Goal: Task Accomplishment & Management: Complete application form

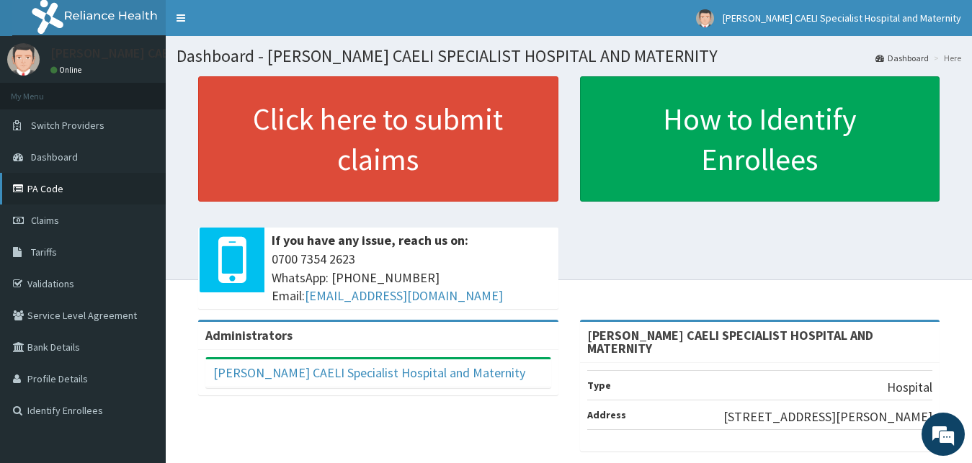
click at [58, 192] on link "PA Code" at bounding box center [83, 189] width 166 height 32
click at [59, 226] on span "Claims" at bounding box center [45, 220] width 28 height 13
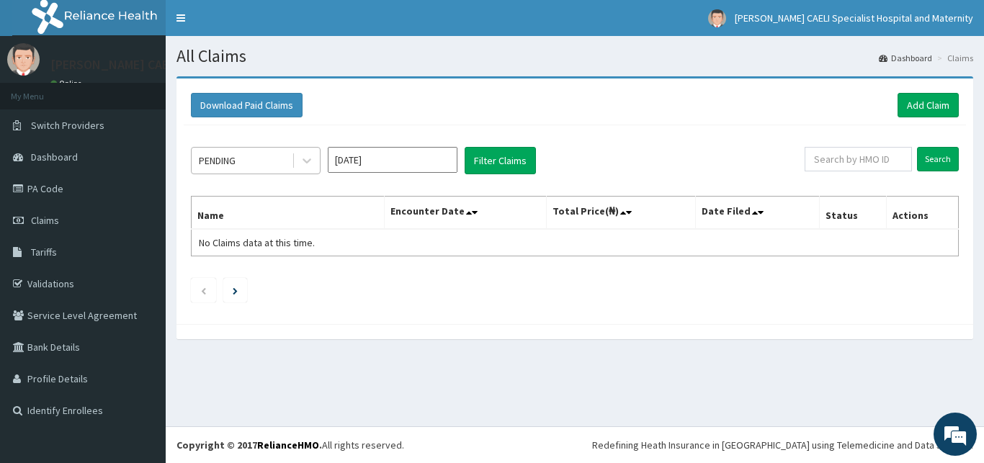
click at [288, 161] on div "PENDING" at bounding box center [242, 160] width 100 height 23
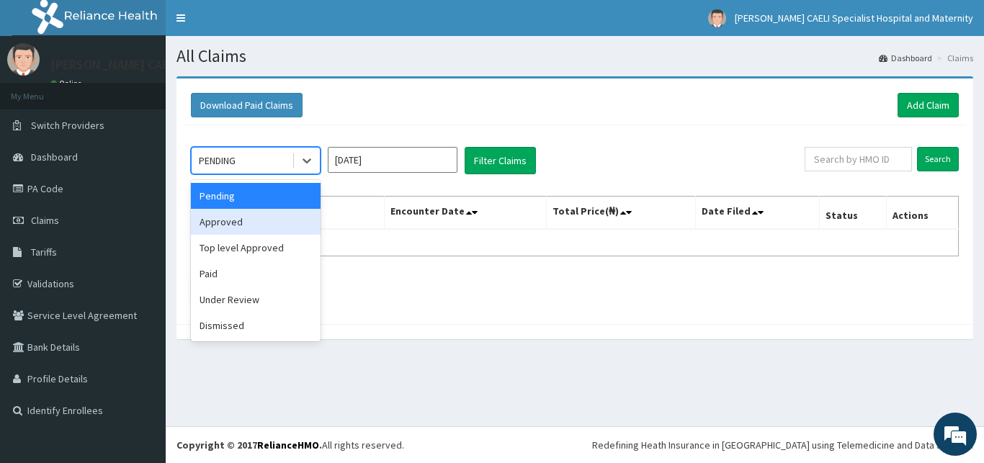
click at [268, 216] on div "Approved" at bounding box center [256, 222] width 130 height 26
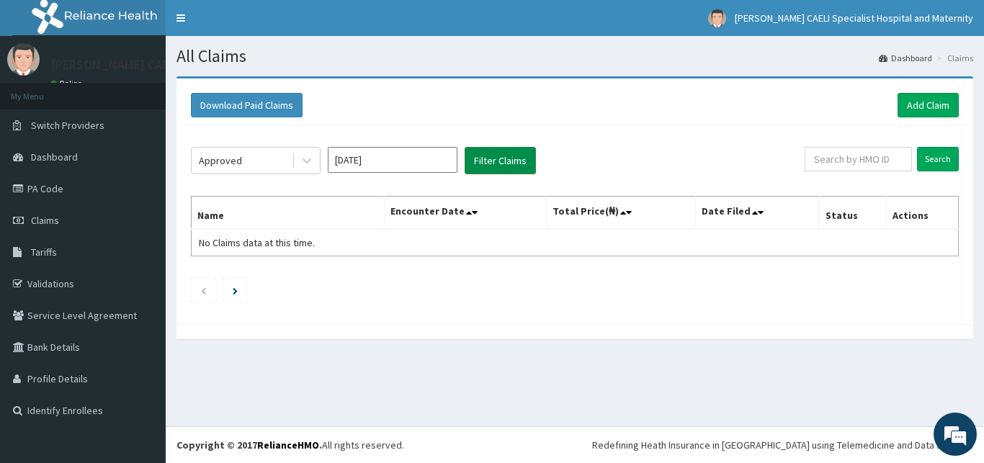
click at [478, 164] on button "Filter Claims" at bounding box center [500, 160] width 71 height 27
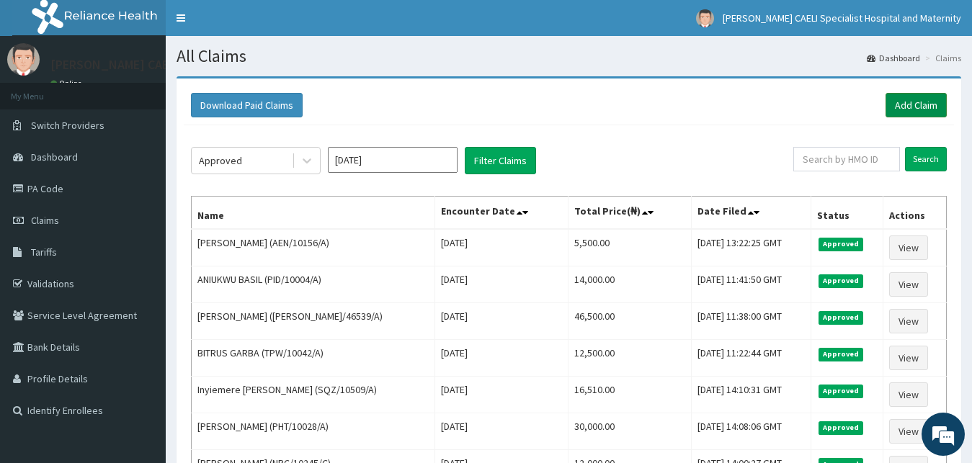
click at [914, 104] on link "Add Claim" at bounding box center [916, 105] width 61 height 24
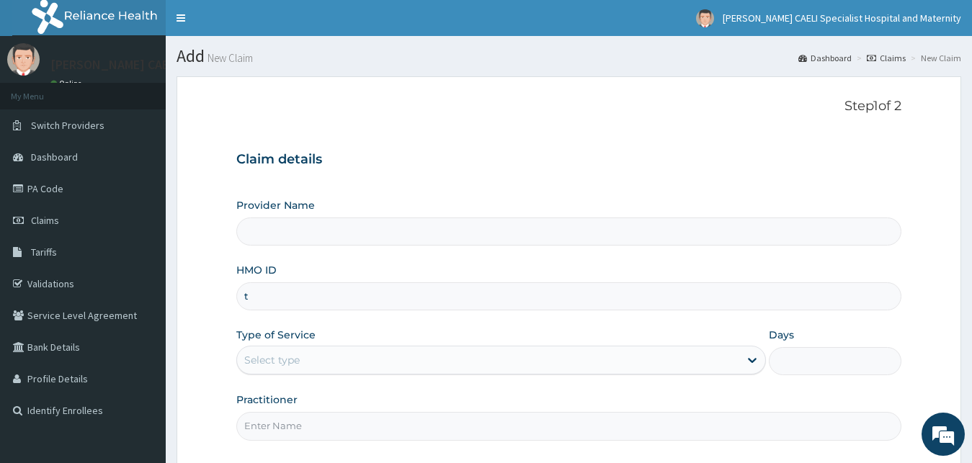
scroll to position [135, 0]
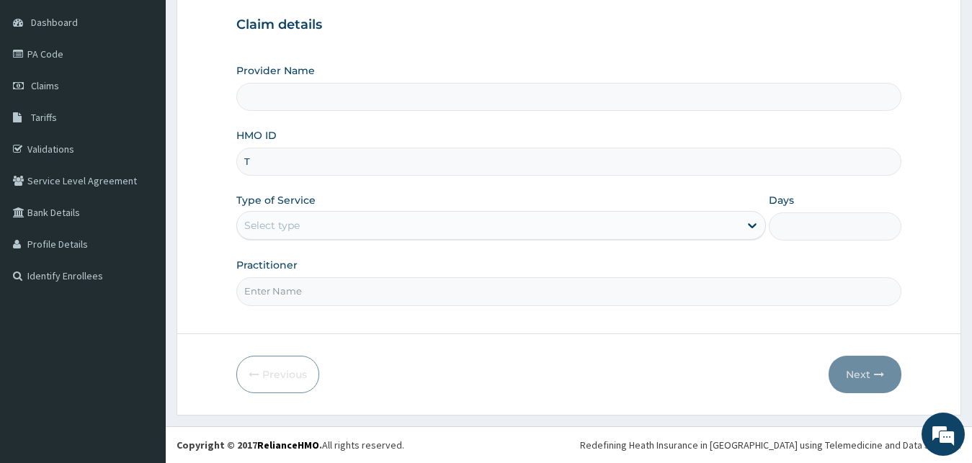
type input "TP"
type input "[PERSON_NAME] CAELI SPECIALIST HOSPITAL AND MATERNITY"
type input "TPW/10042/A"
click at [273, 229] on div "Select type" at bounding box center [271, 225] width 55 height 14
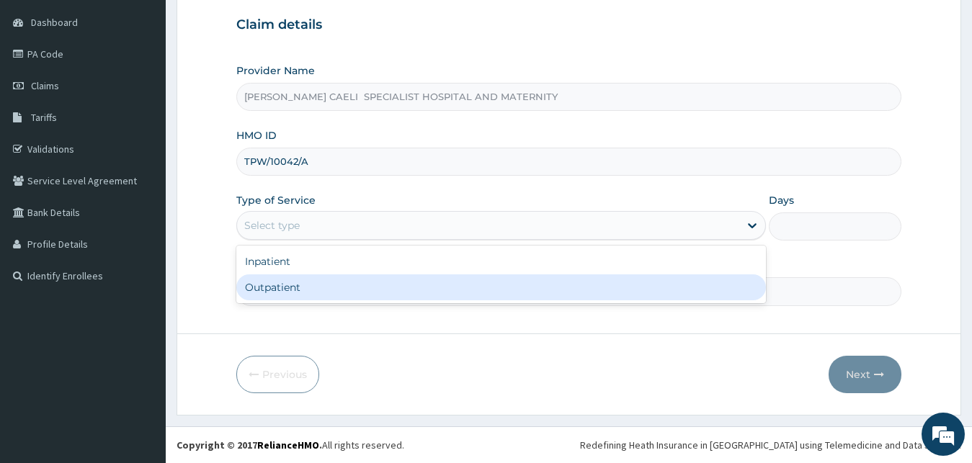
click at [282, 291] on div "Outpatient" at bounding box center [501, 288] width 530 height 26
type input "1"
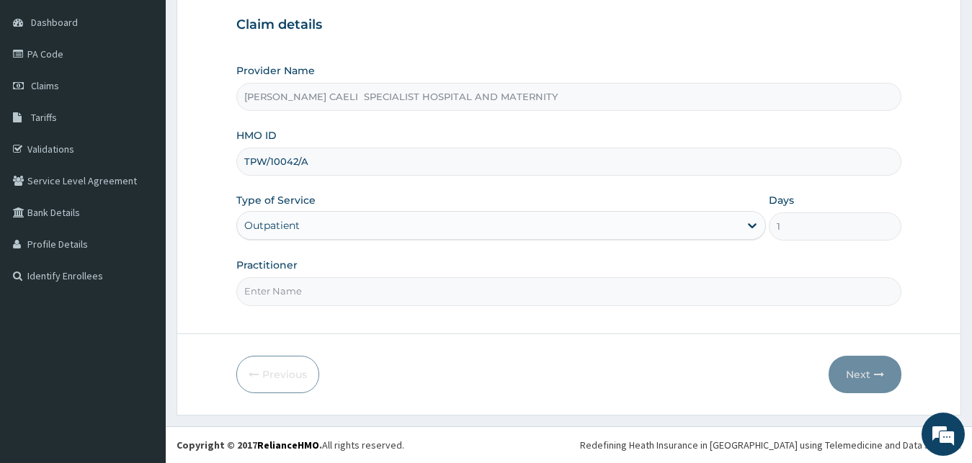
click at [285, 291] on input "Practitioner" at bounding box center [569, 291] width 666 height 28
type input "DR UHAMA SAMSON NNAMDI"
click at [865, 373] on button "Next" at bounding box center [865, 374] width 73 height 37
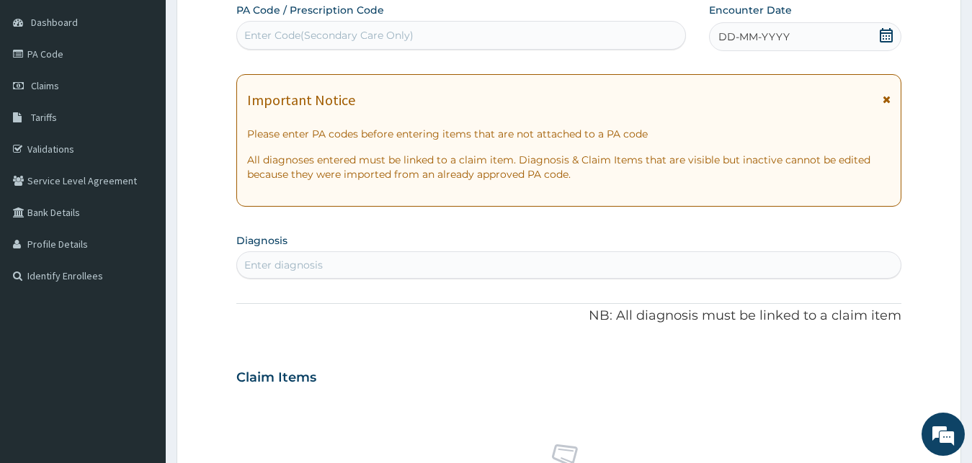
click at [741, 22] on div "Encounter Date DD-MM-YYYY" at bounding box center [805, 27] width 193 height 48
click at [739, 40] on span "DD-MM-YYYY" at bounding box center [753, 37] width 71 height 14
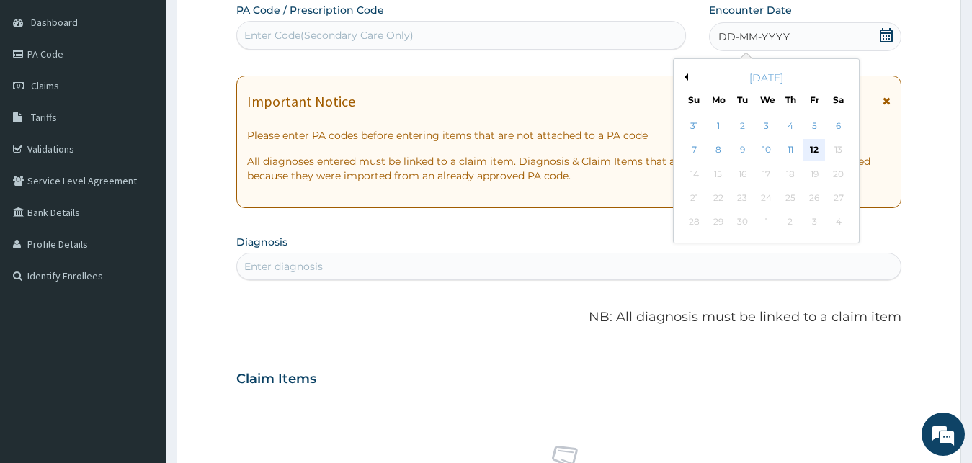
click at [816, 147] on div "12" at bounding box center [814, 151] width 22 height 22
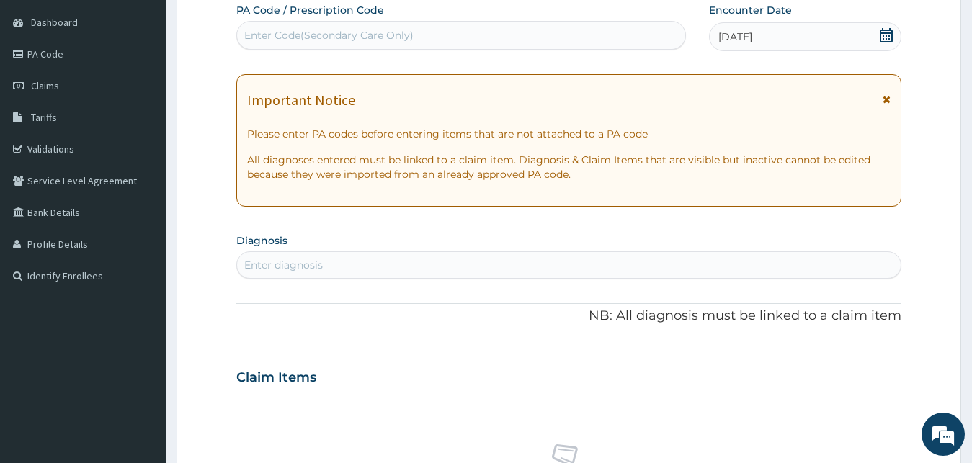
scroll to position [355, 0]
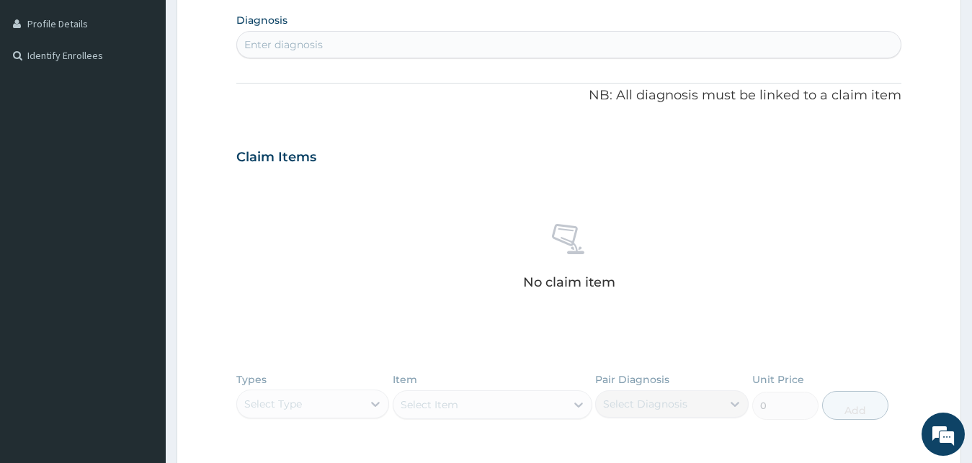
click at [326, 45] on div "Enter diagnosis" at bounding box center [569, 44] width 664 height 23
type input "HEADAC"
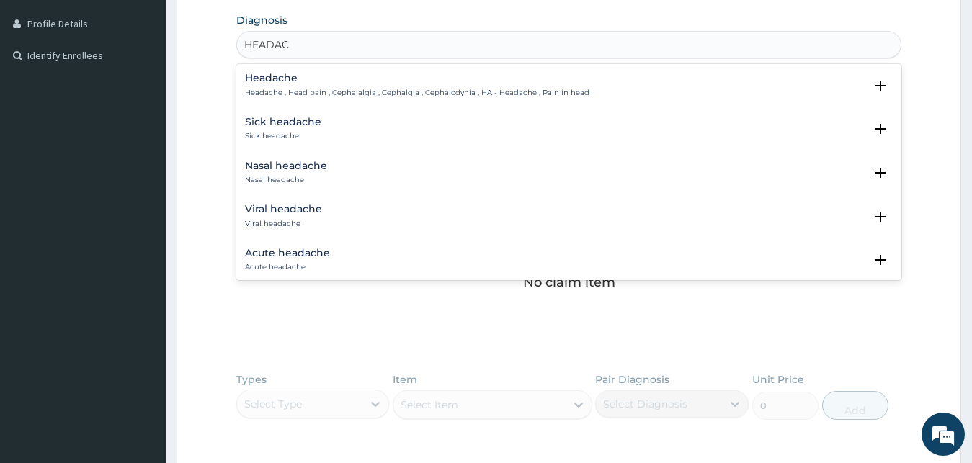
click at [330, 79] on h4 "Headache" at bounding box center [417, 78] width 344 height 11
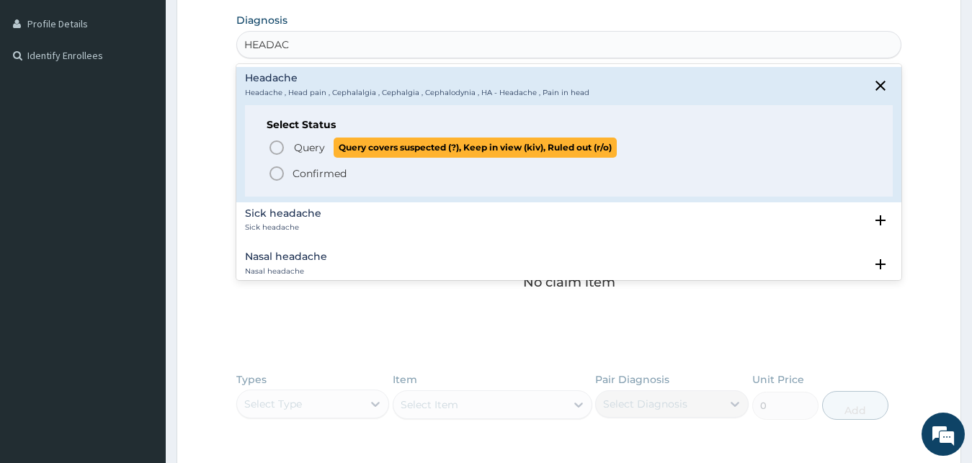
click at [321, 143] on span "Query" at bounding box center [309, 148] width 31 height 14
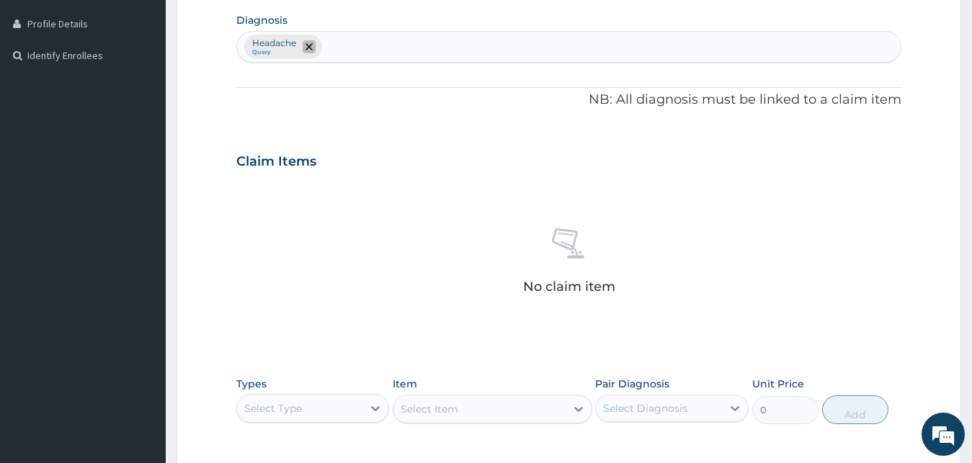
click at [311, 45] on icon "remove selection option" at bounding box center [308, 46] width 7 height 7
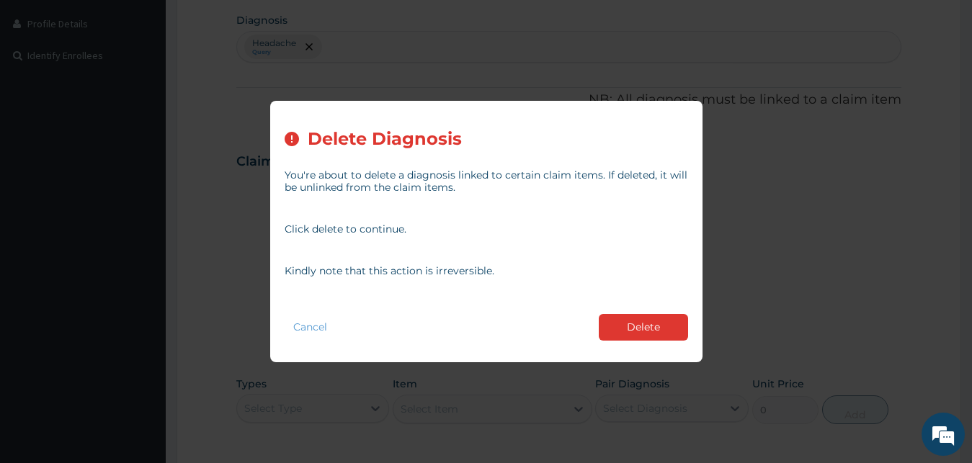
drag, startPoint x: 623, startPoint y: 325, endPoint x: 445, endPoint y: 174, distance: 233.0
click at [619, 324] on button "Delete" at bounding box center [643, 327] width 89 height 27
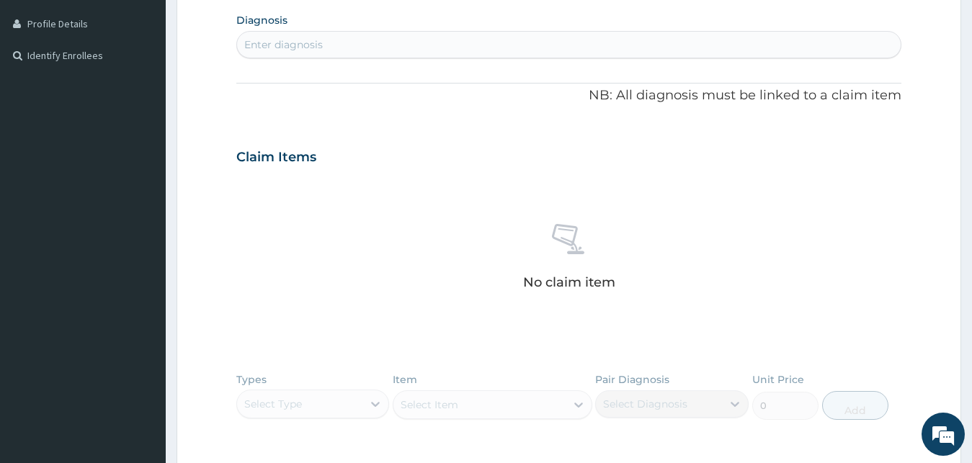
click at [305, 44] on div "Enter diagnosis" at bounding box center [283, 44] width 79 height 14
type input "HEADA"
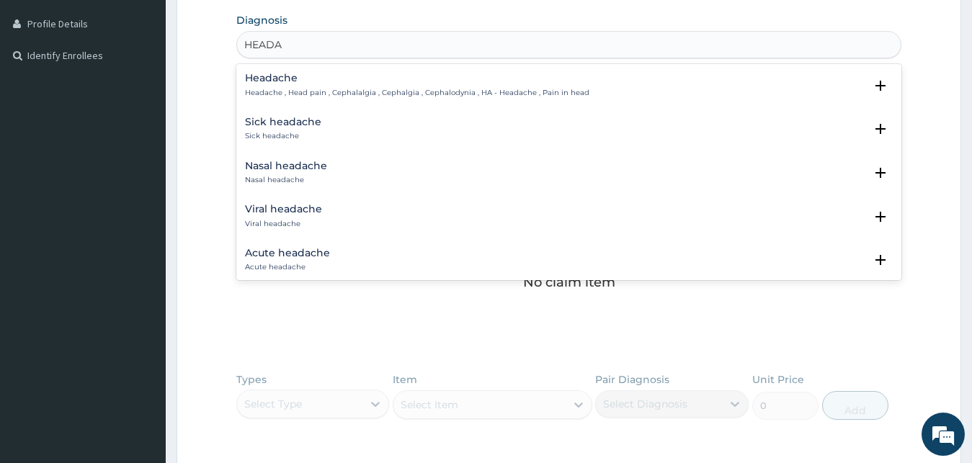
click at [279, 78] on h4 "Headache" at bounding box center [417, 78] width 344 height 11
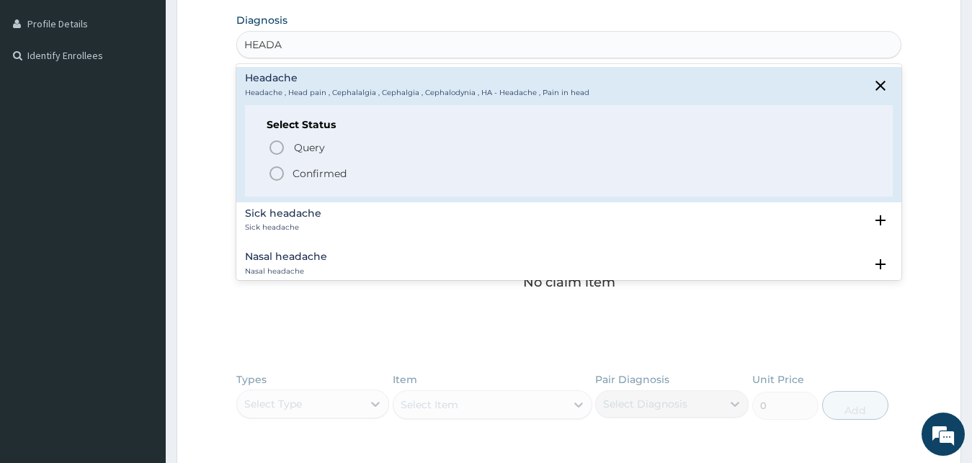
click at [303, 180] on p "Confirmed" at bounding box center [320, 173] width 54 height 14
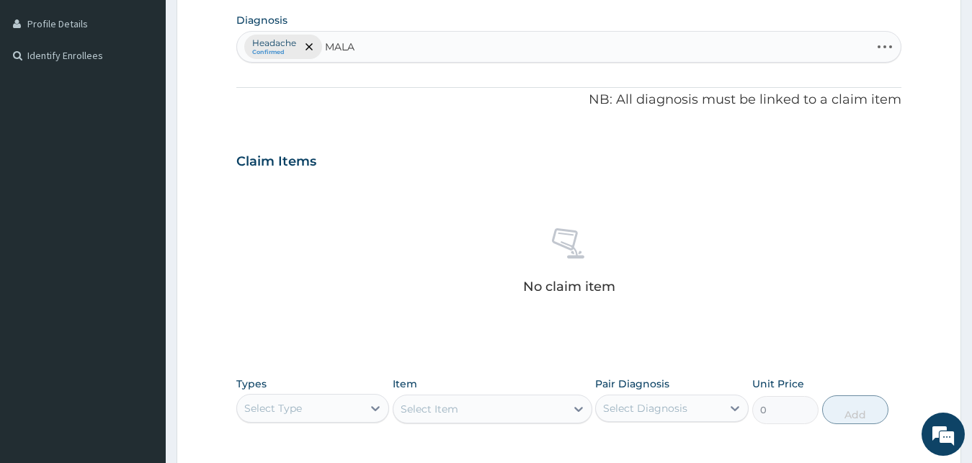
type input "MALAR"
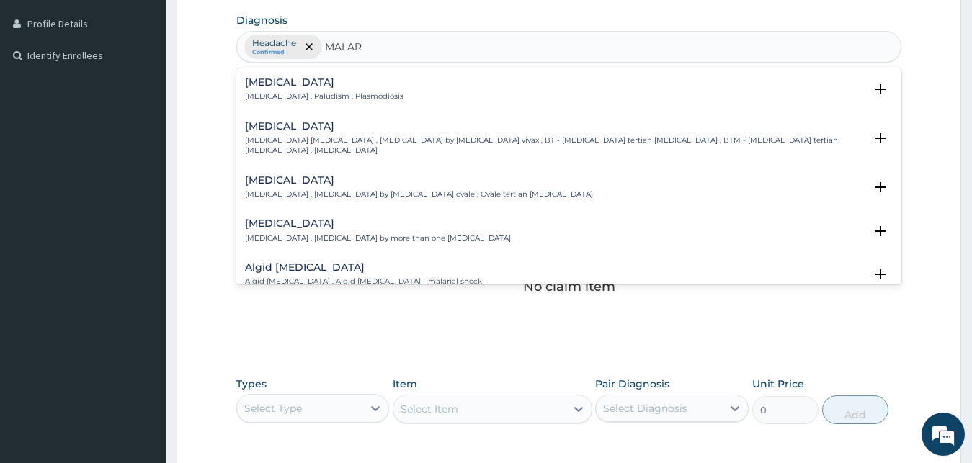
click at [307, 89] on div "Malaria Malaria , Paludism , Plasmodiosis" at bounding box center [324, 89] width 159 height 25
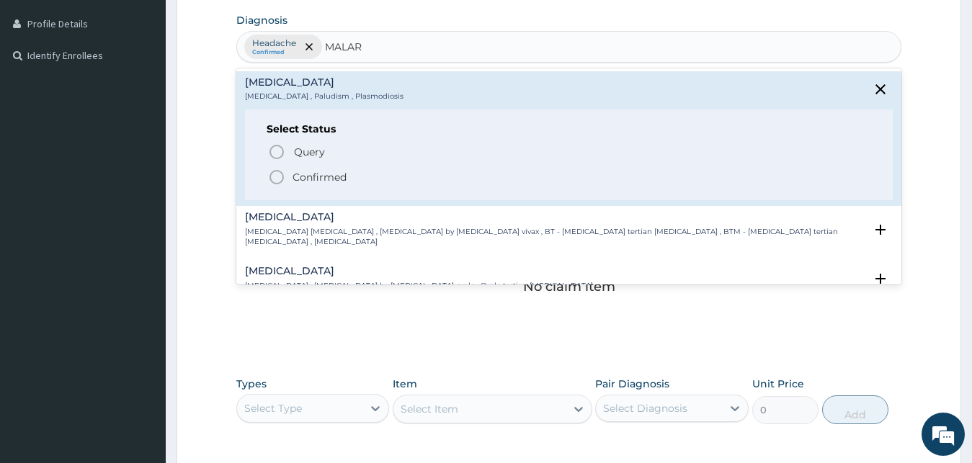
click at [318, 182] on p "Confirmed" at bounding box center [320, 177] width 54 height 14
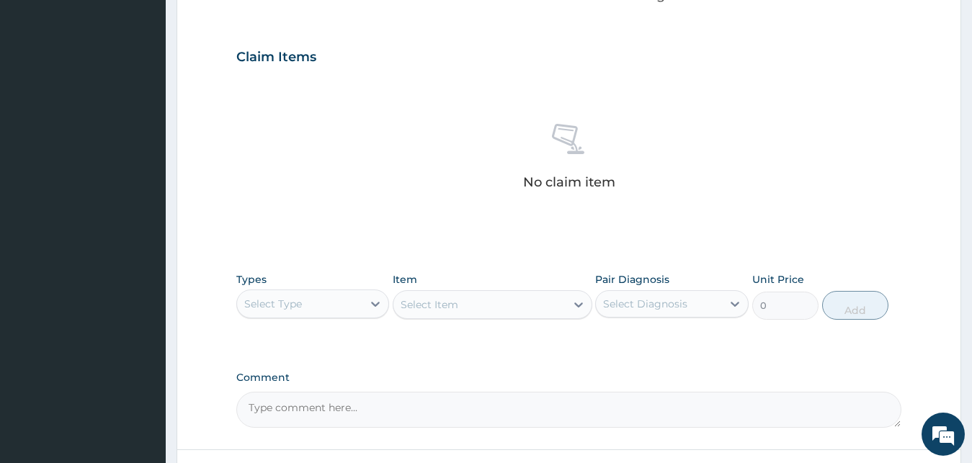
scroll to position [576, 0]
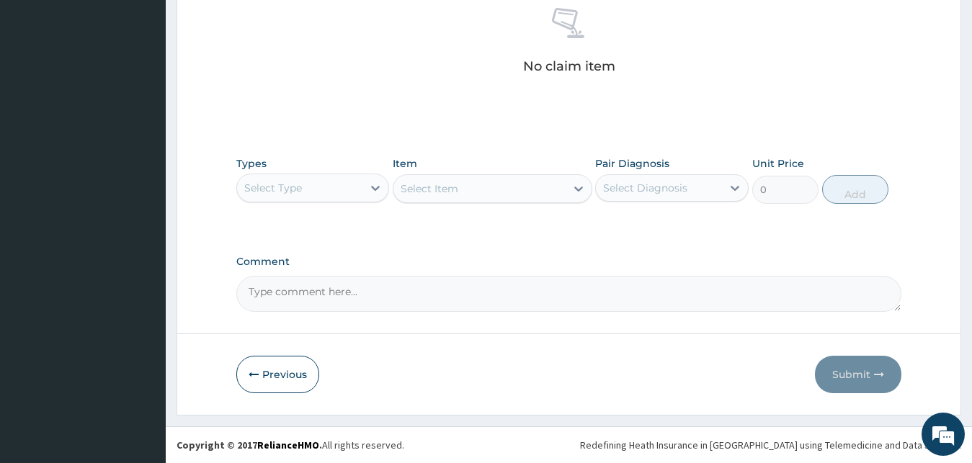
click at [675, 199] on div "Select Diagnosis" at bounding box center [659, 188] width 126 height 23
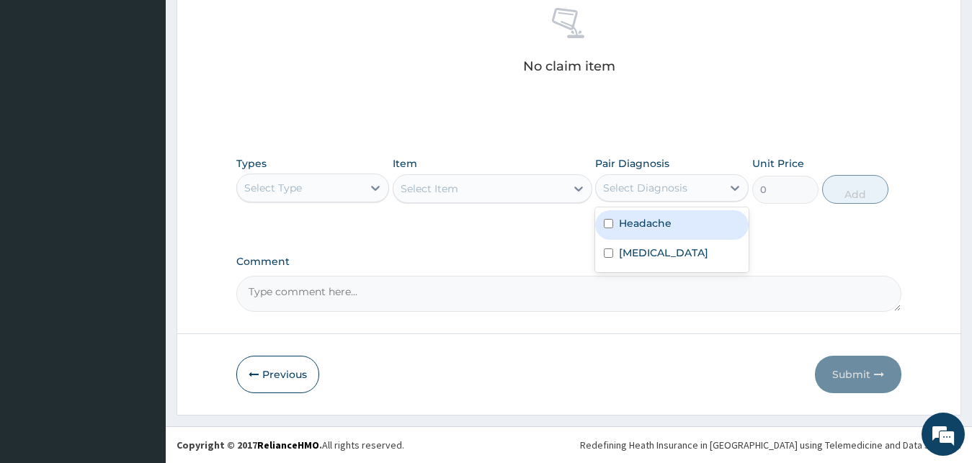
click at [653, 230] on label "Headache" at bounding box center [645, 223] width 53 height 14
checkbox input "true"
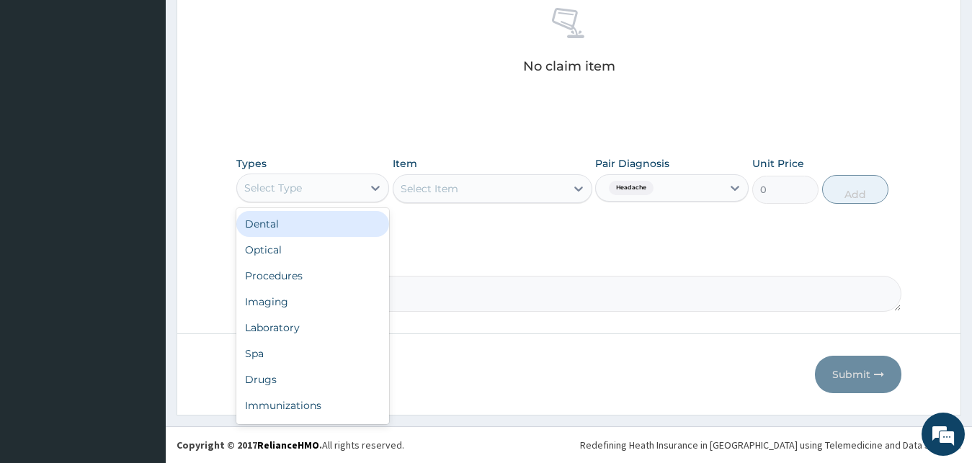
click at [283, 186] on div "Select Type" at bounding box center [273, 188] width 58 height 14
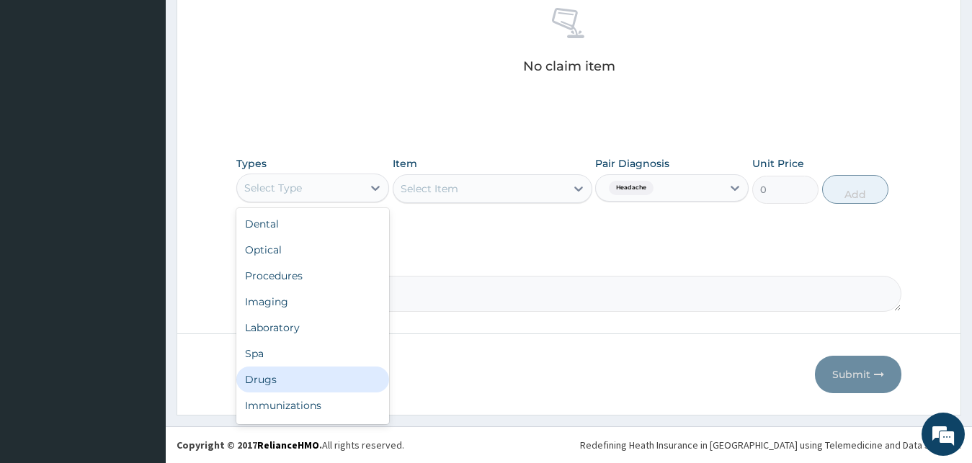
click at [292, 372] on div "Drugs" at bounding box center [312, 380] width 153 height 26
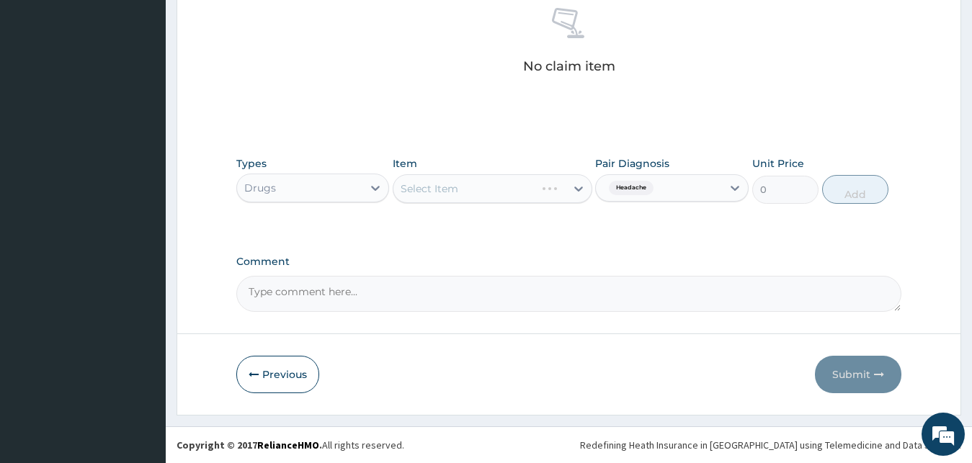
click at [548, 192] on div "Select Item" at bounding box center [493, 188] width 200 height 29
click at [548, 192] on div "Select Item" at bounding box center [479, 188] width 172 height 23
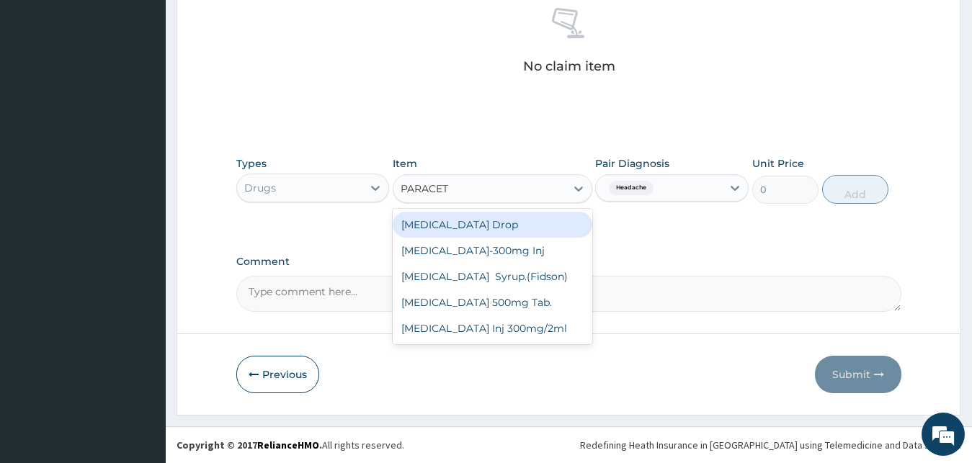
type input "PARACETA"
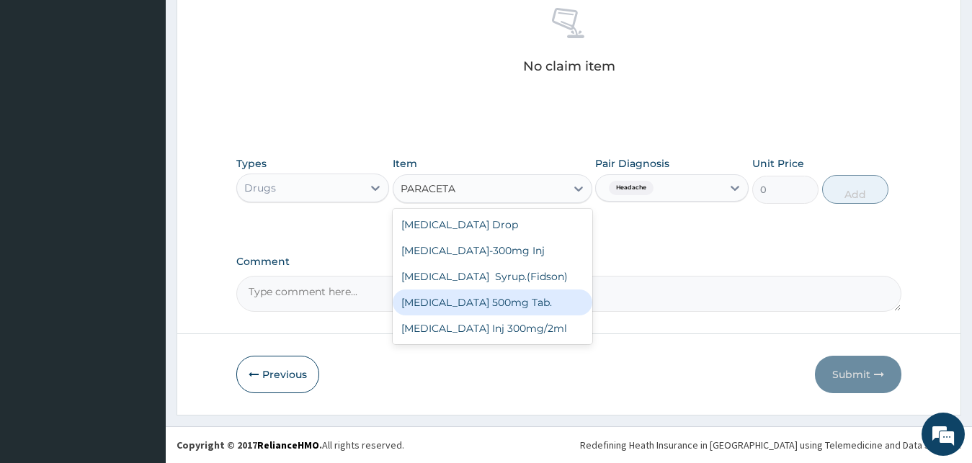
click at [511, 297] on div "Paracetamol 500mg Tab." at bounding box center [493, 303] width 200 height 26
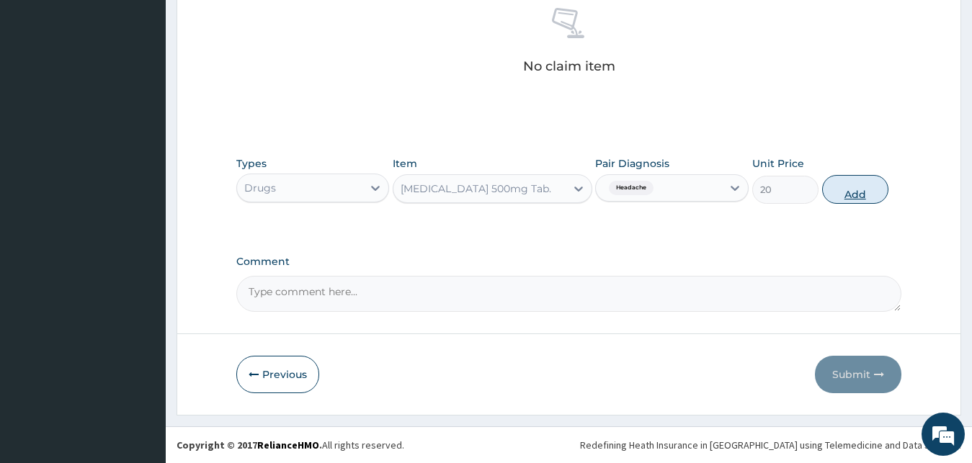
click at [842, 194] on button "Add" at bounding box center [855, 189] width 66 height 29
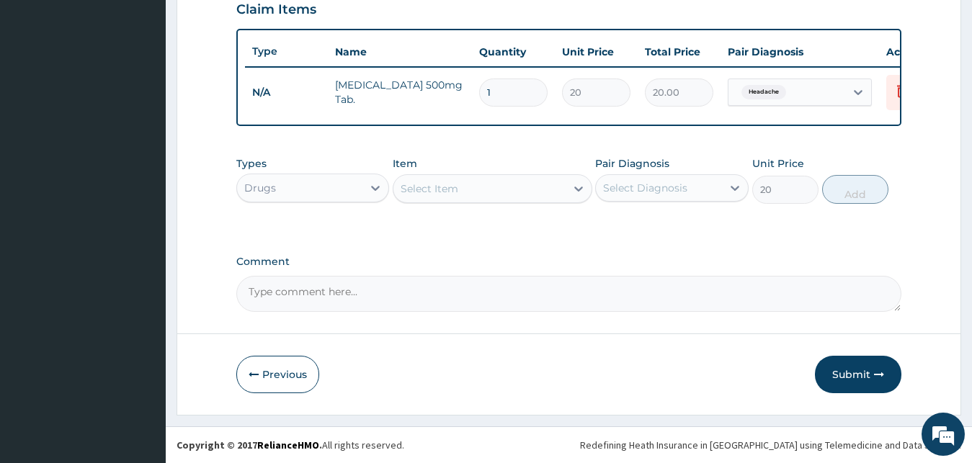
type input "0"
type input "12"
type input "240.00"
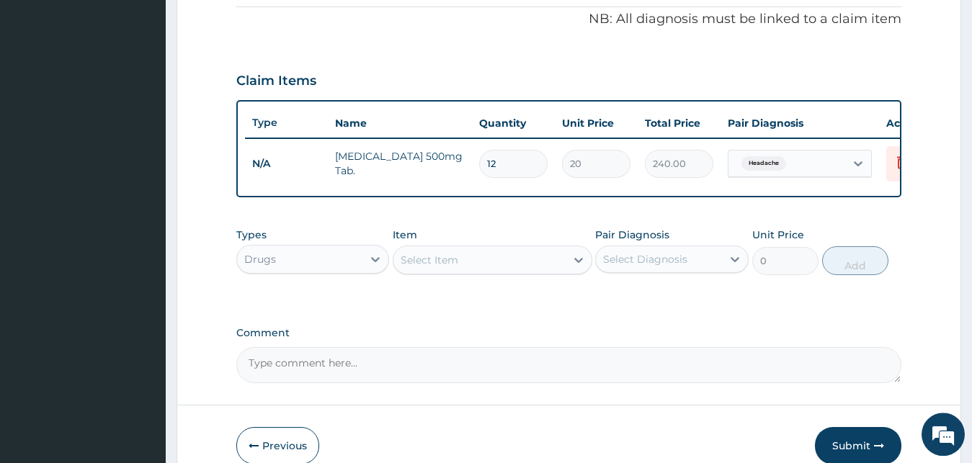
scroll to position [373, 0]
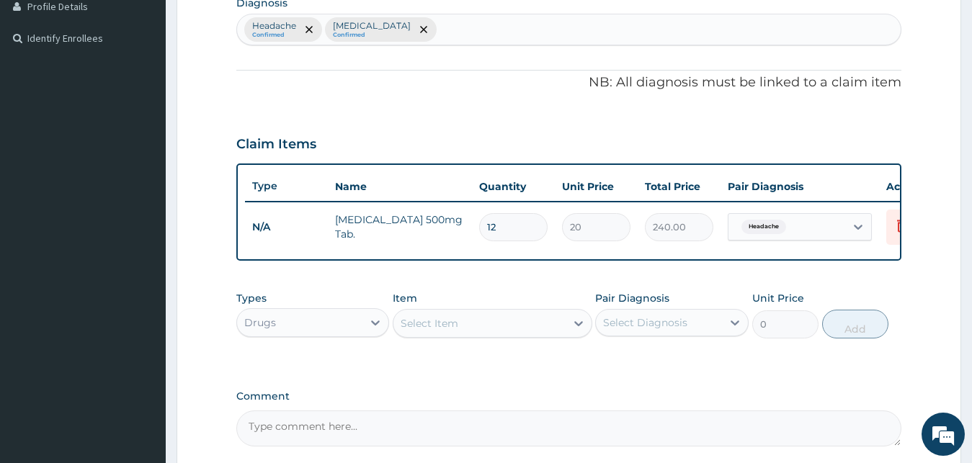
type input "12"
click at [692, 334] on div "Select Diagnosis" at bounding box center [659, 322] width 126 height 23
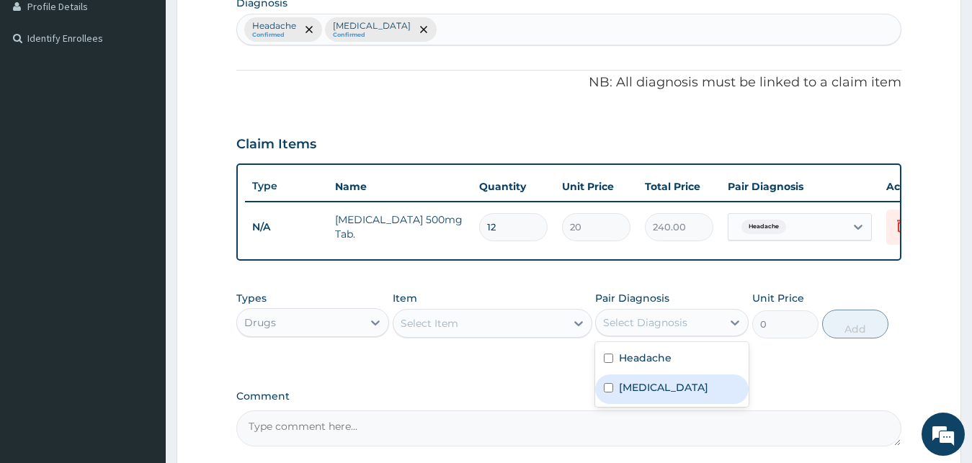
click at [644, 395] on label "Malaria" at bounding box center [663, 387] width 89 height 14
checkbox input "true"
click at [320, 331] on div "Drugs" at bounding box center [300, 322] width 126 height 23
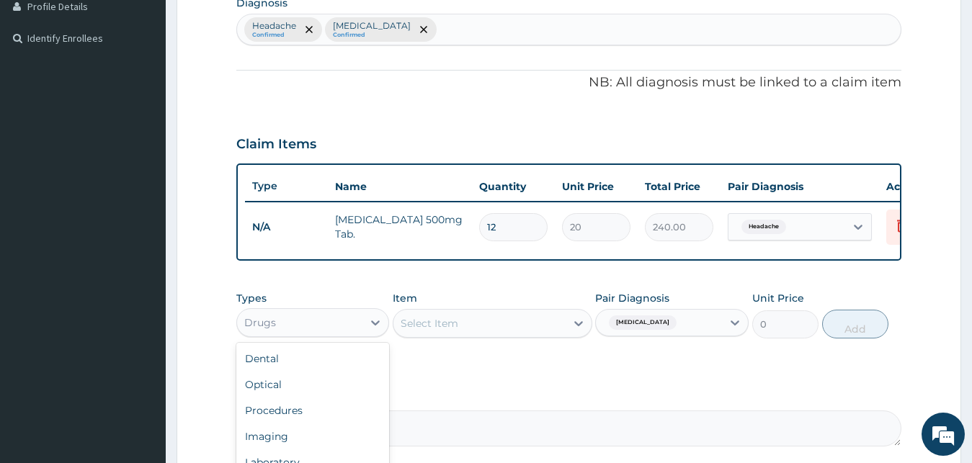
drag, startPoint x: 445, startPoint y: 368, endPoint x: 468, endPoint y: 355, distance: 26.5
click at [447, 367] on div "Types option Drugs, selected. option Drugs selected, 7 of 10. 10 results availa…" at bounding box center [569, 326] width 666 height 84
click at [481, 335] on div "Select Item" at bounding box center [479, 323] width 172 height 23
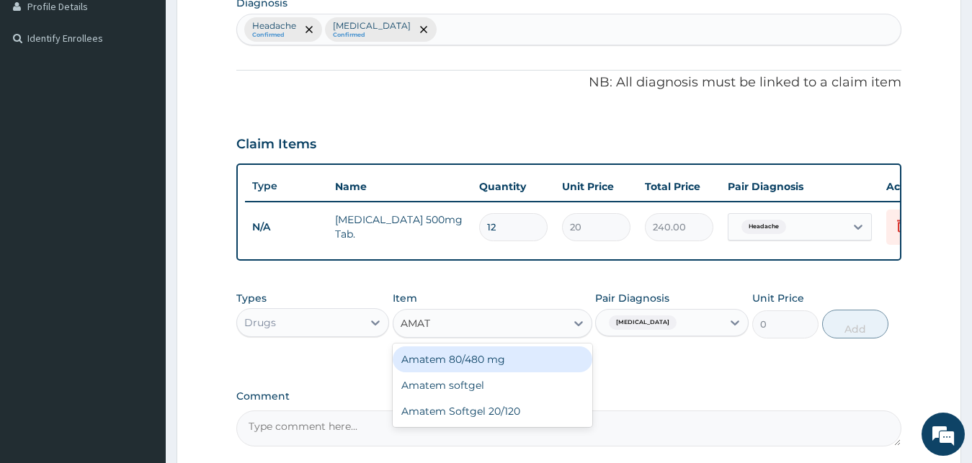
type input "AMATE"
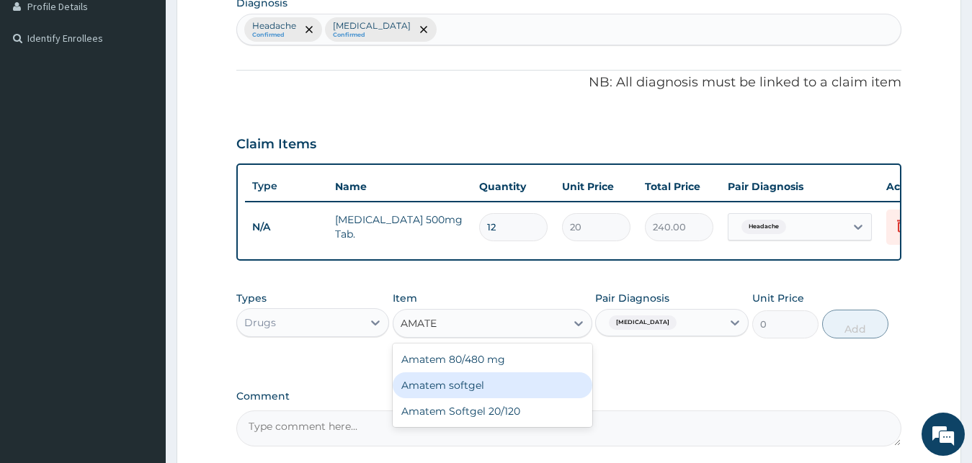
click at [468, 391] on div "Amatem softgel" at bounding box center [493, 386] width 200 height 26
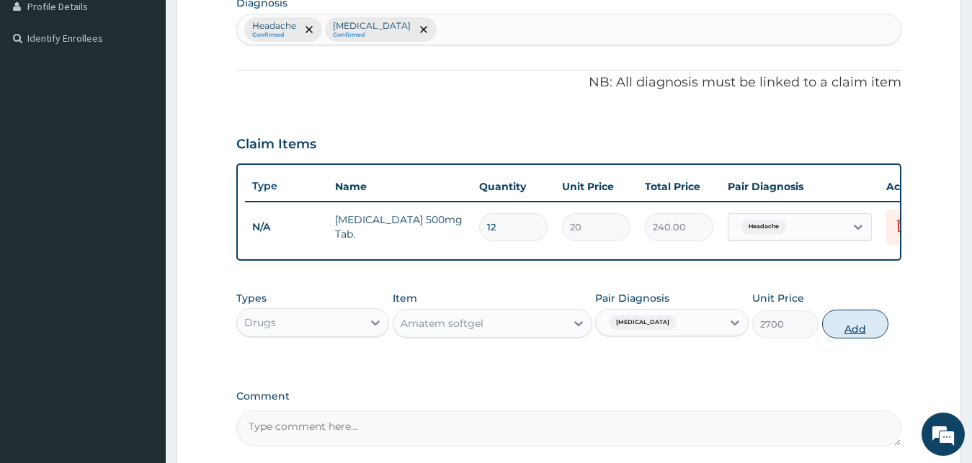
click at [843, 339] on button "Add" at bounding box center [855, 324] width 66 height 29
type input "0"
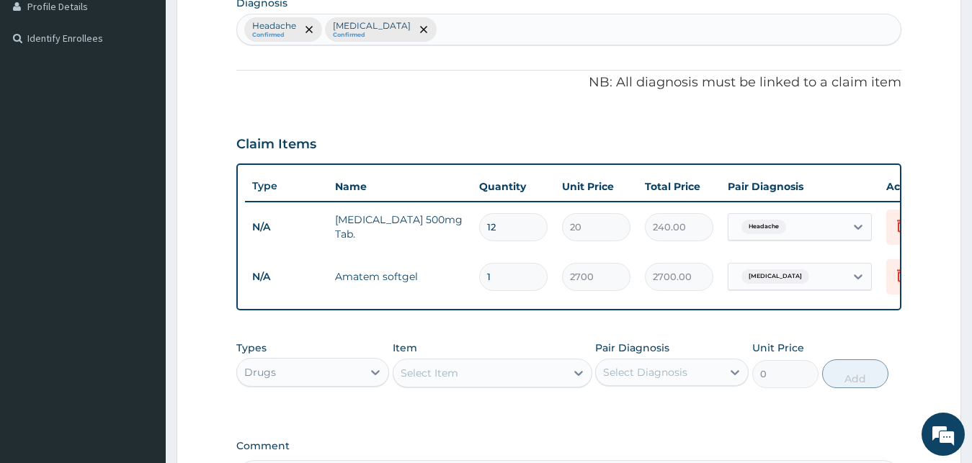
scroll to position [299, 0]
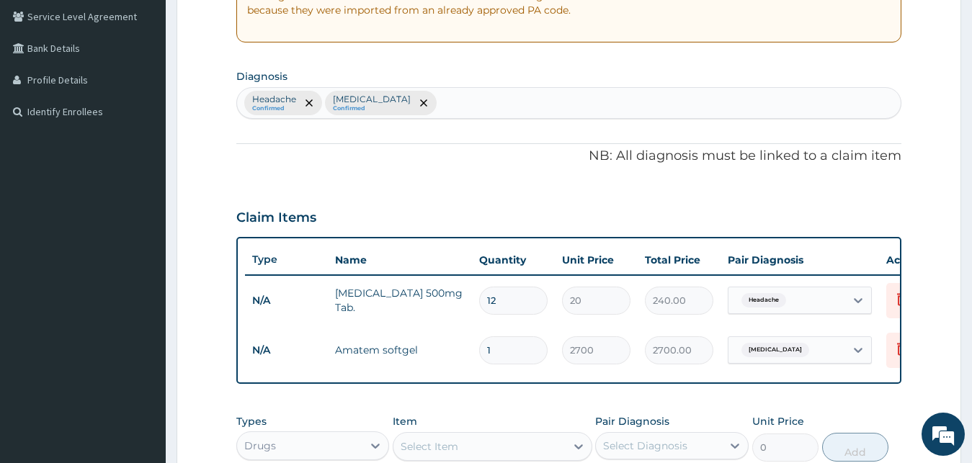
click at [421, 110] on div "Headache Confirmed Malaria Confirmed" at bounding box center [569, 103] width 664 height 30
type input "UTI"
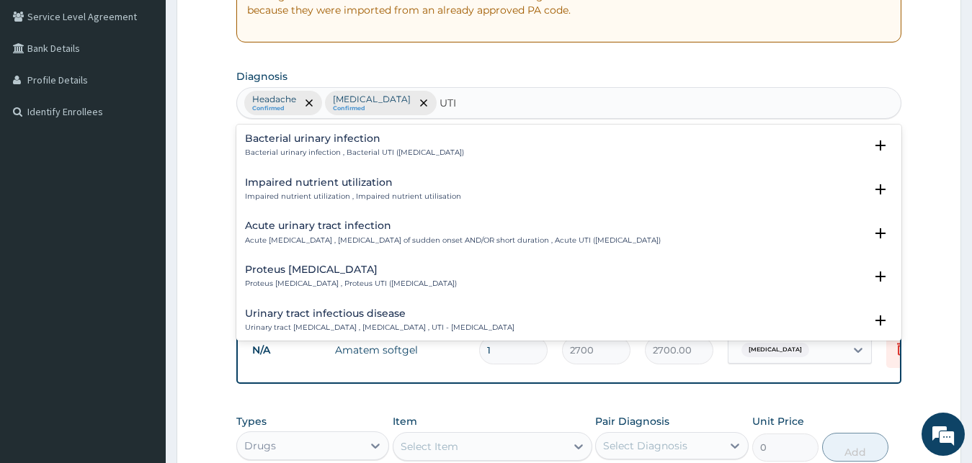
scroll to position [78, 0]
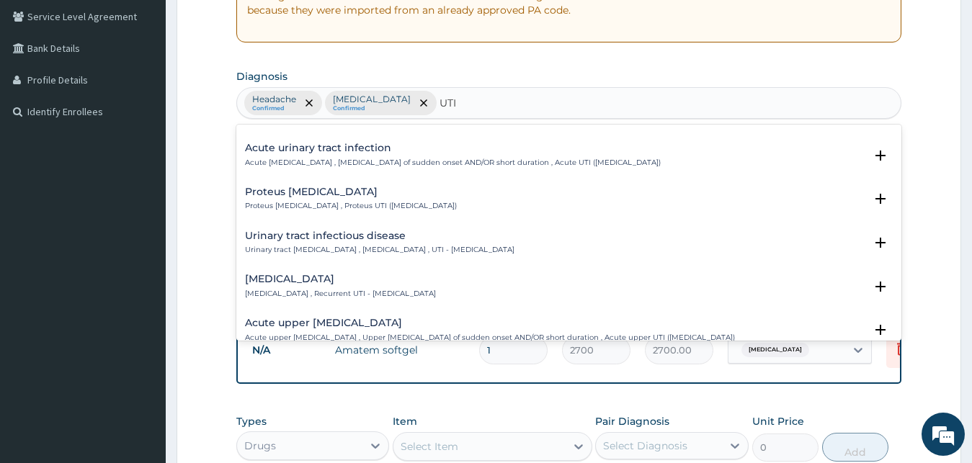
click at [329, 229] on div "Urinary tract infectious disease Urinary tract infectious disease , Urinary tra…" at bounding box center [569, 247] width 666 height 44
click at [336, 239] on h4 "Urinary tract infectious disease" at bounding box center [379, 236] width 269 height 11
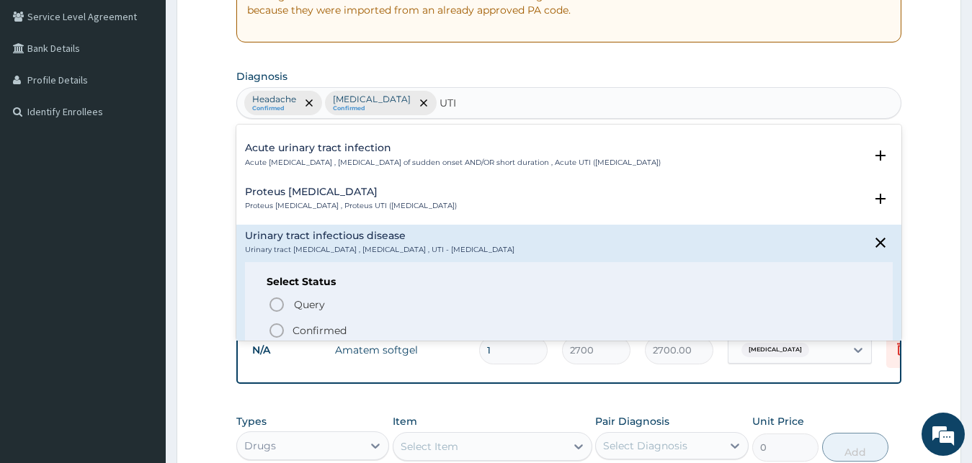
click at [313, 326] on p "Confirmed" at bounding box center [320, 331] width 54 height 14
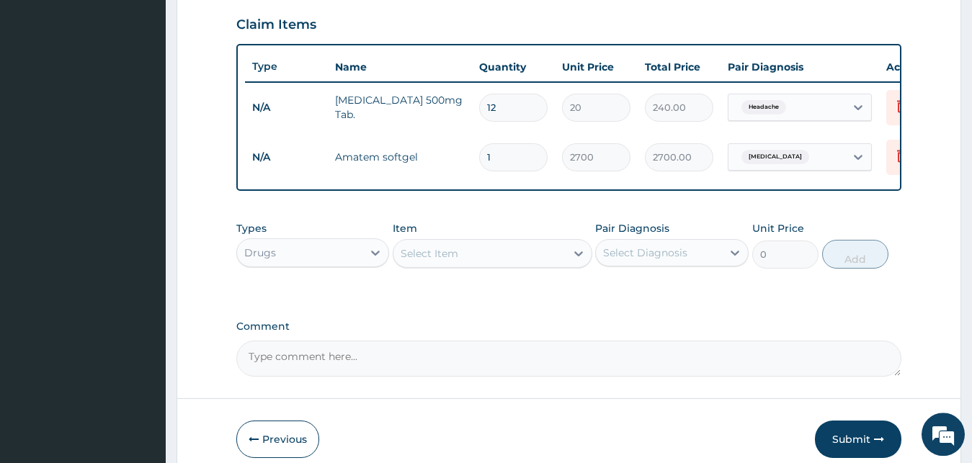
scroll to position [519, 0]
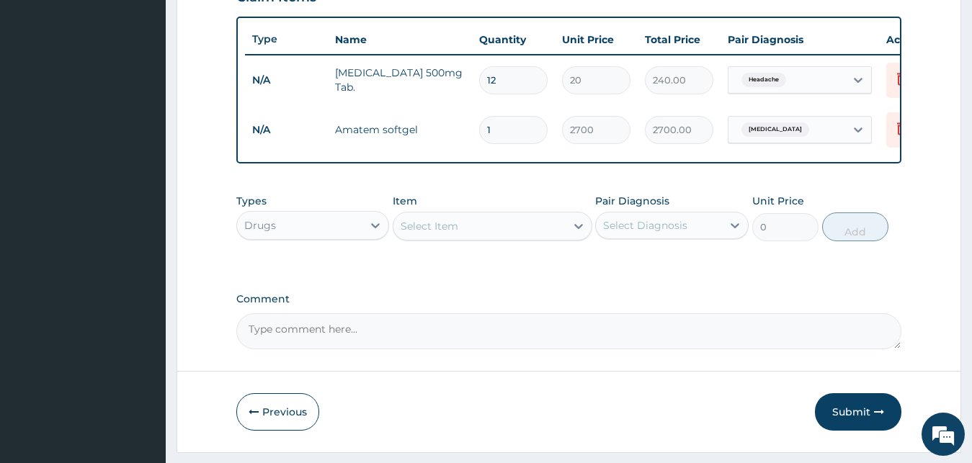
click at [651, 233] on div "Select Diagnosis" at bounding box center [645, 225] width 84 height 14
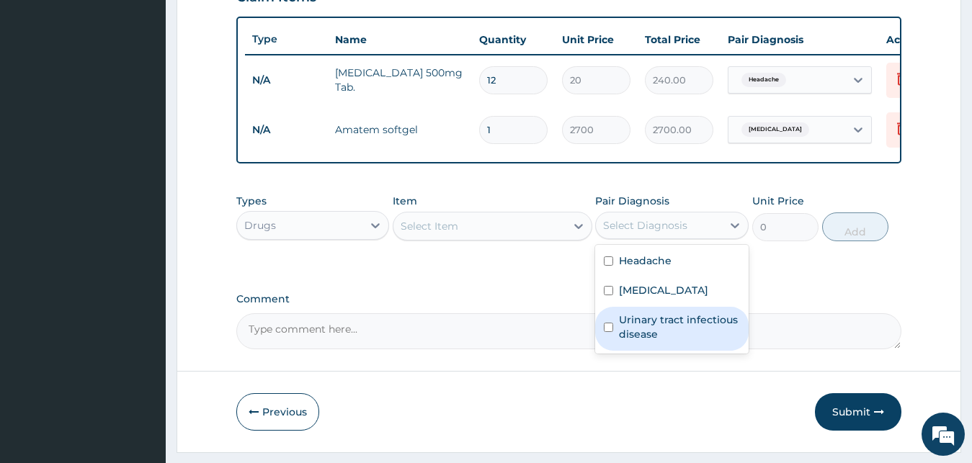
drag, startPoint x: 648, startPoint y: 336, endPoint x: 264, endPoint y: 170, distance: 417.9
click at [630, 329] on label "Urinary tract infectious disease" at bounding box center [679, 327] width 121 height 29
checkbox input "true"
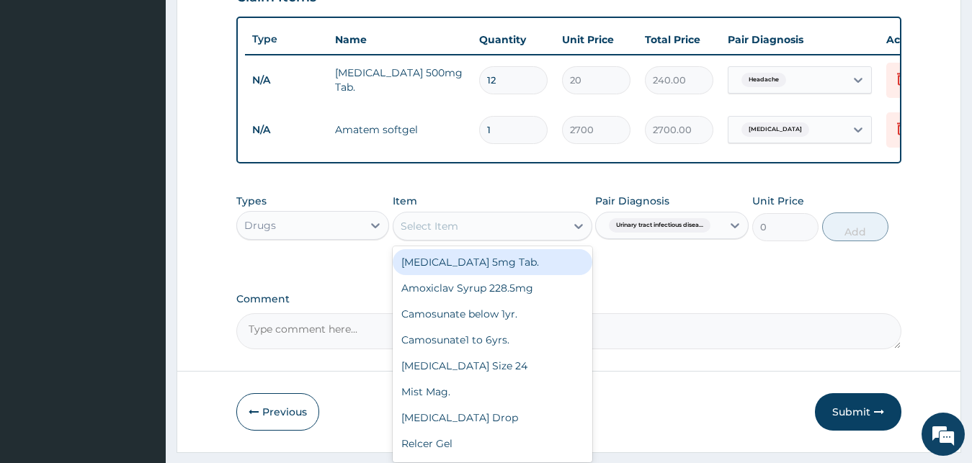
click at [455, 233] on div "Select Item" at bounding box center [430, 226] width 58 height 14
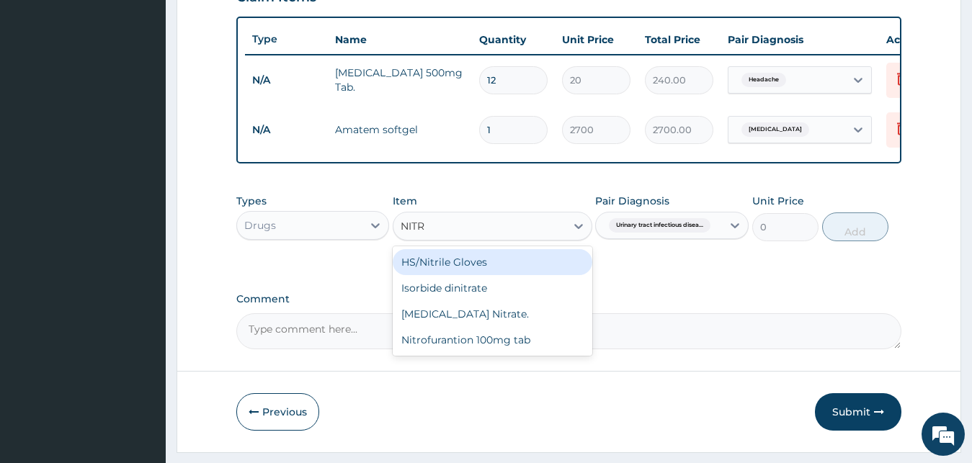
type input "NITRO"
click at [489, 267] on div "Nitrofurantion 100mg tab" at bounding box center [493, 262] width 200 height 26
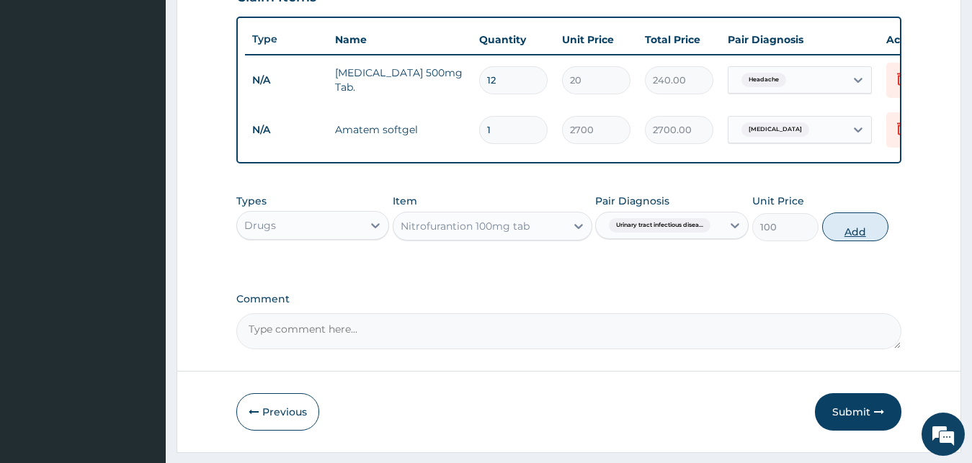
click at [845, 234] on button "Add" at bounding box center [855, 227] width 66 height 29
type input "0"
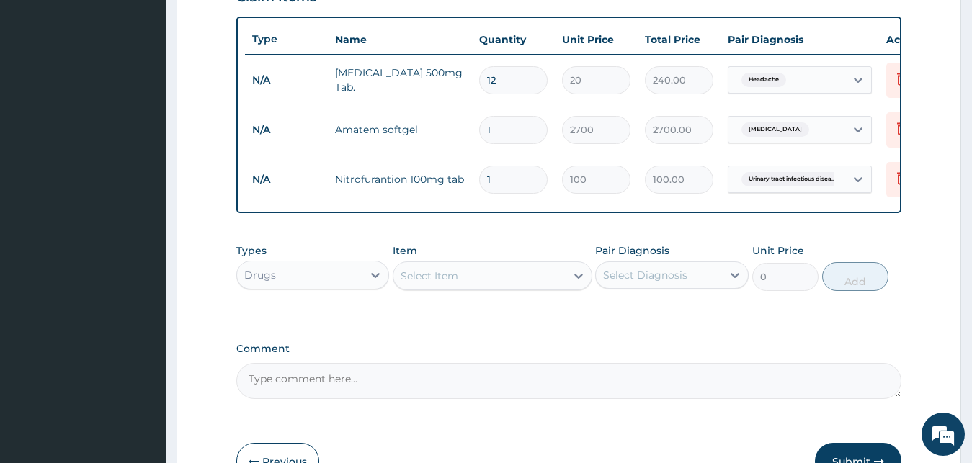
type input "10"
type input "1000.00"
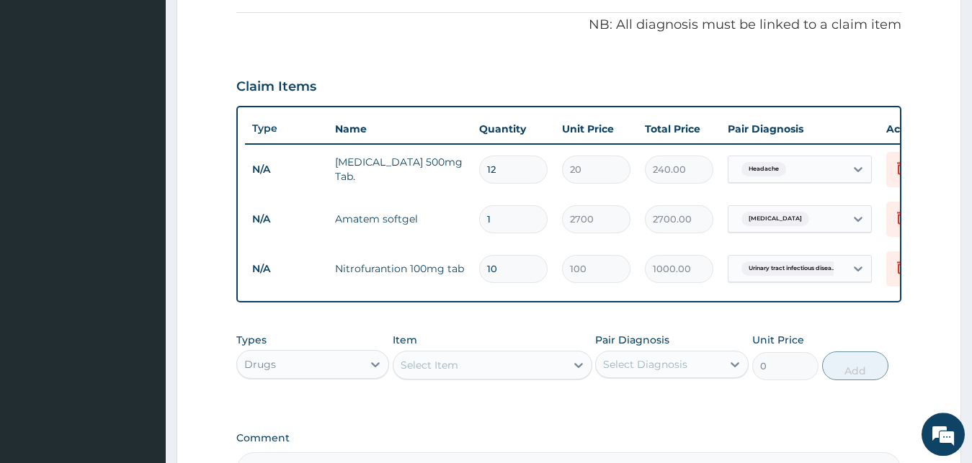
scroll to position [373, 0]
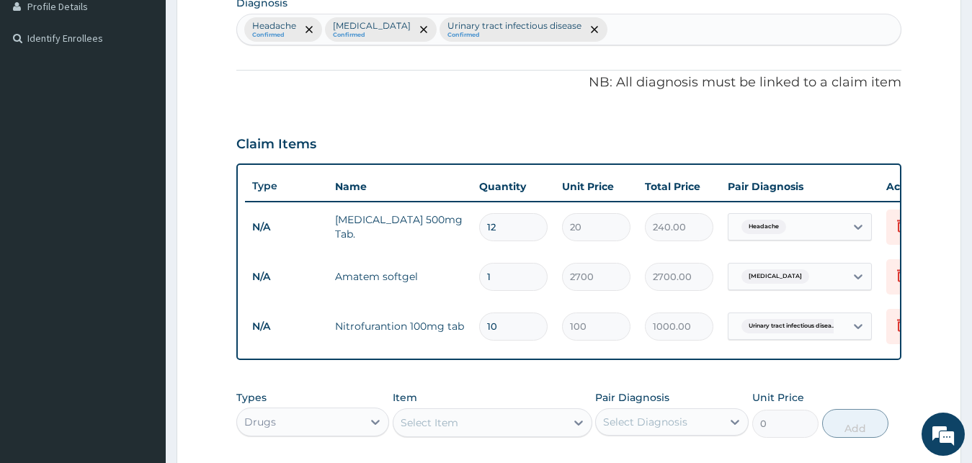
type input "10"
click at [588, 31] on div "Headache Confirmed Malaria Confirmed Urinary tract infectious disease Confirmed" at bounding box center [569, 29] width 664 height 30
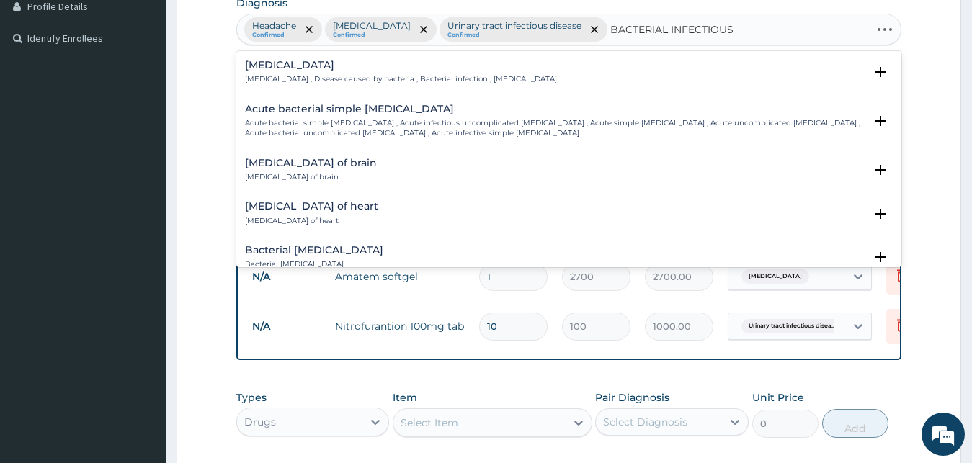
type input "BACTERIAL INFECTIOUS D"
click at [356, 73] on div "Bacterial infectious disease Bacterial infectious disease , Disease caused by b…" at bounding box center [401, 72] width 312 height 25
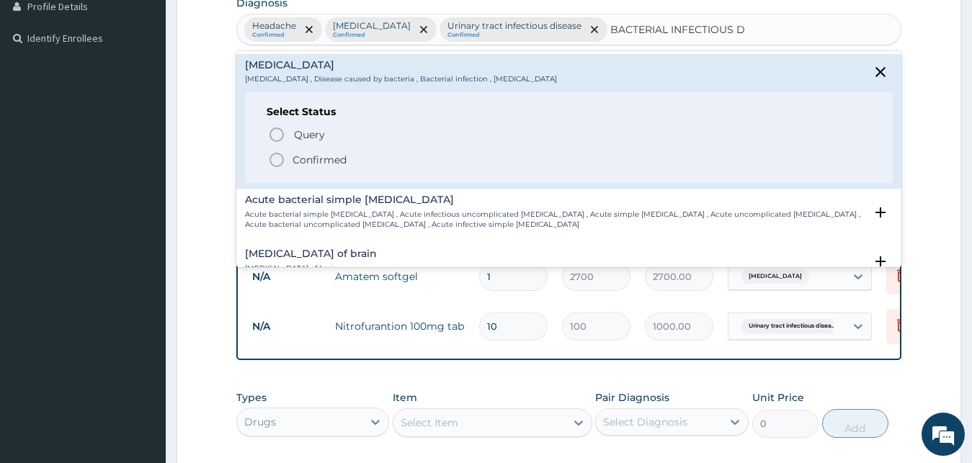
click at [338, 161] on p "Confirmed" at bounding box center [320, 160] width 54 height 14
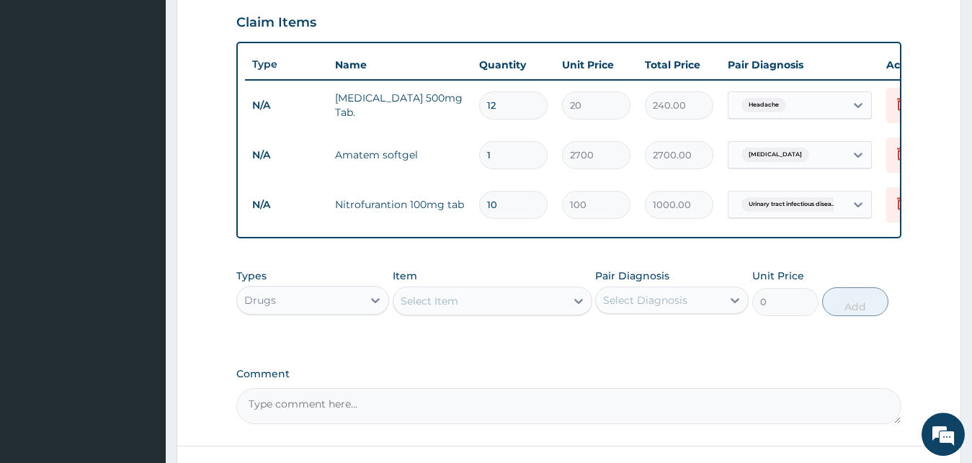
scroll to position [519, 0]
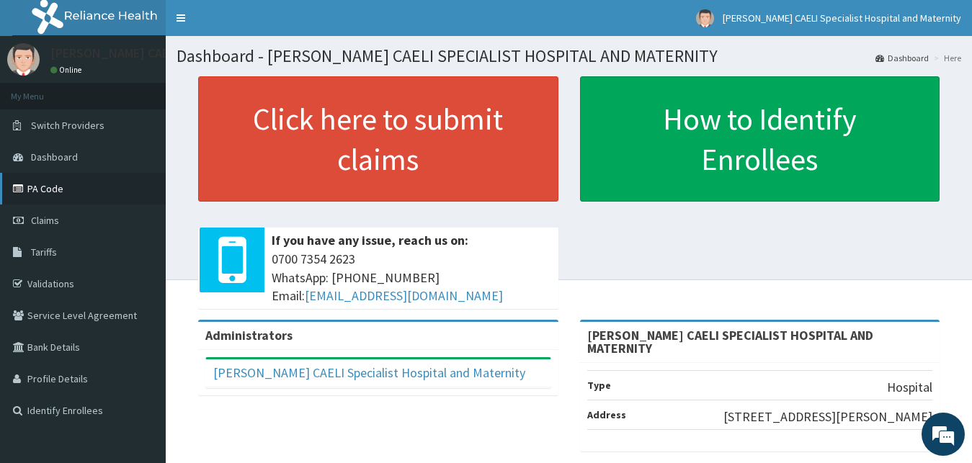
click at [48, 190] on link "PA Code" at bounding box center [83, 189] width 166 height 32
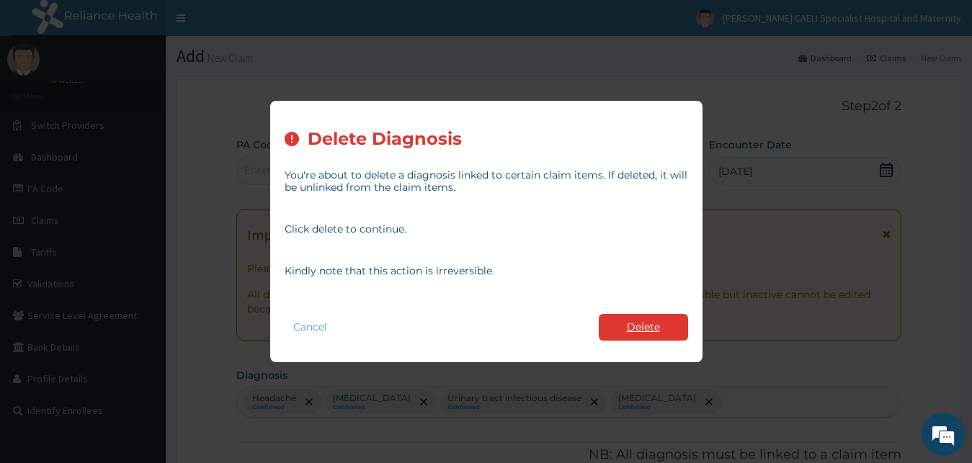
click at [638, 322] on button "Delete" at bounding box center [643, 327] width 89 height 27
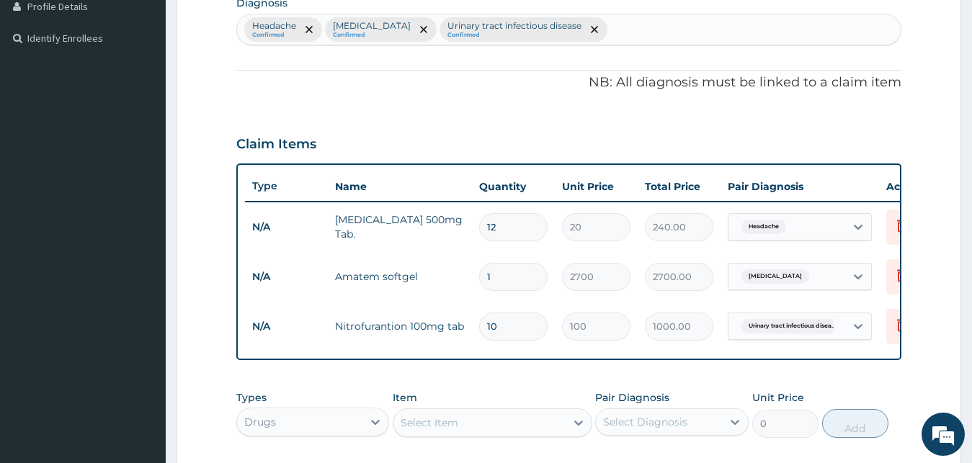
click at [710, 415] on div "Pair Diagnosis Select Diagnosis" at bounding box center [671, 415] width 153 height 48
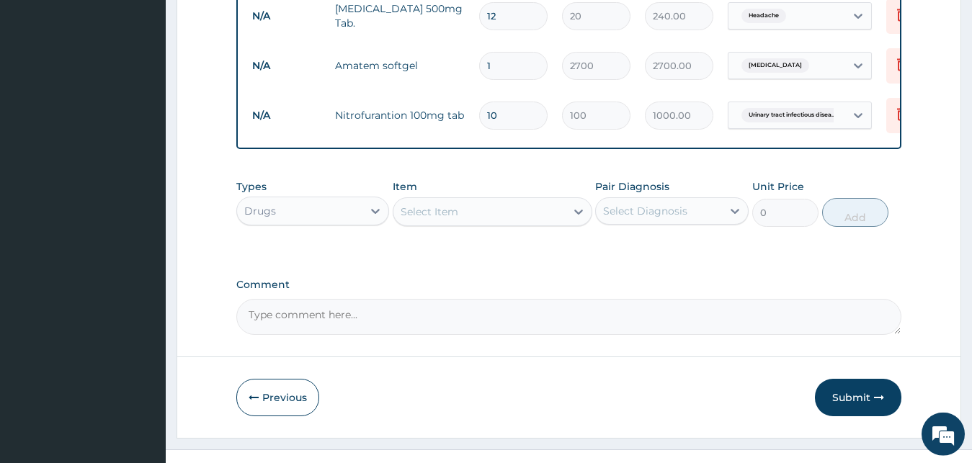
scroll to position [619, 0]
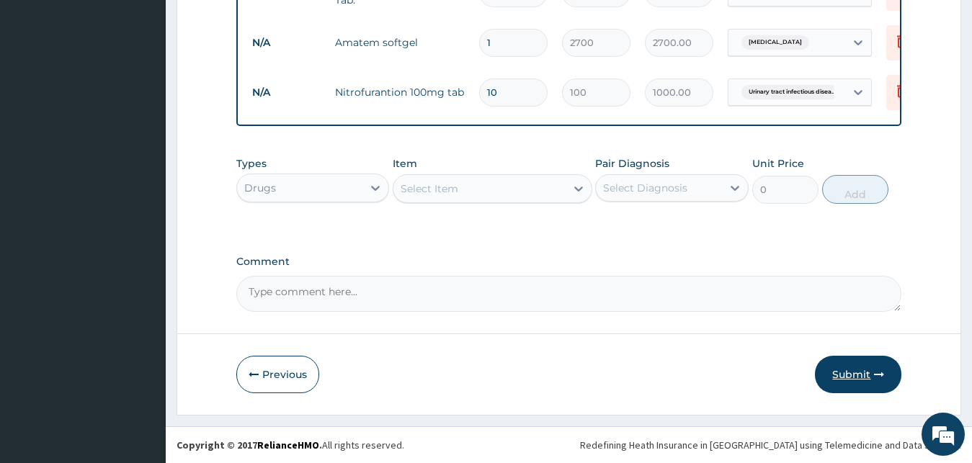
click at [840, 375] on button "Submit" at bounding box center [858, 374] width 86 height 37
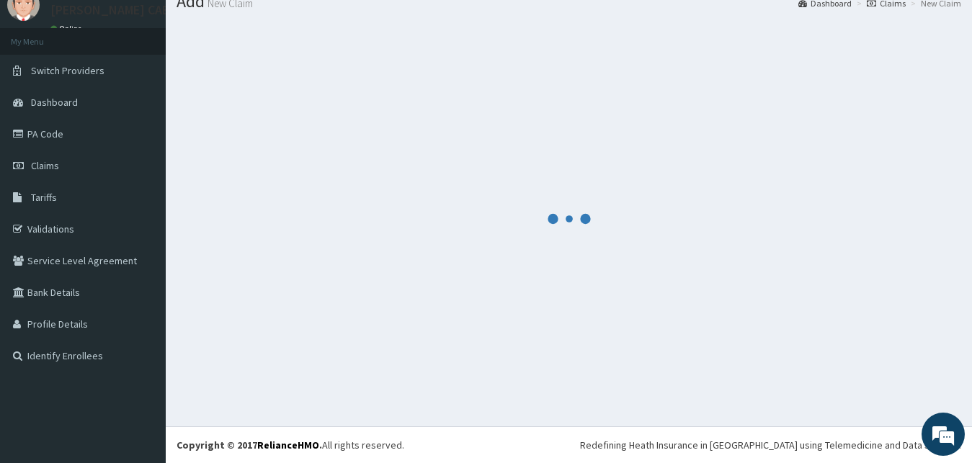
scroll to position [55, 0]
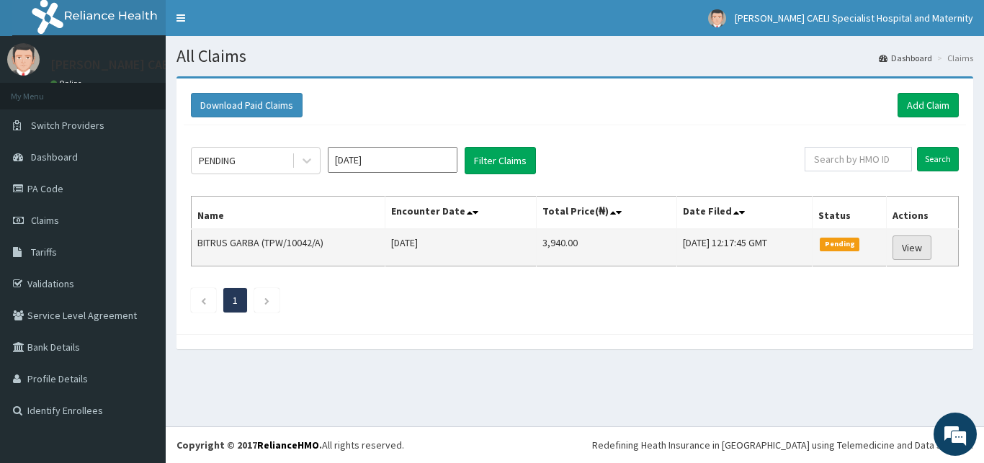
click at [916, 250] on link "View" at bounding box center [912, 248] width 39 height 24
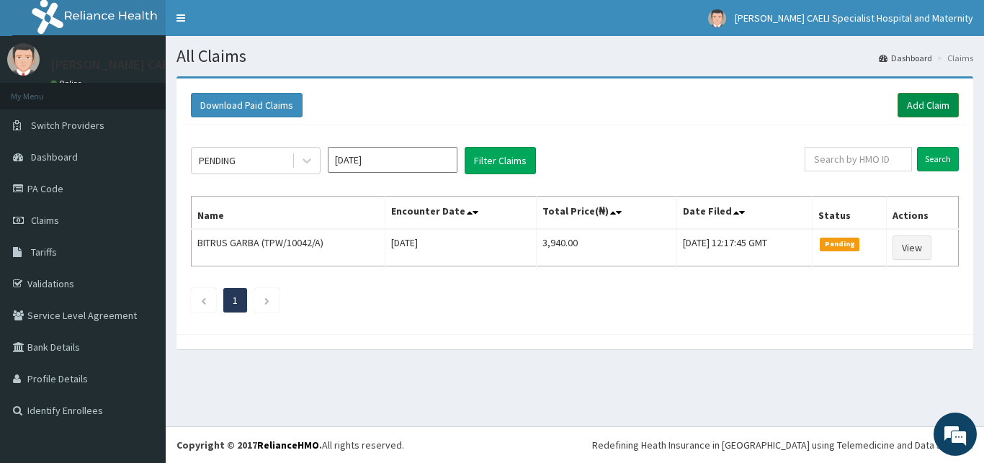
click at [932, 110] on link "Add Claim" at bounding box center [928, 105] width 61 height 24
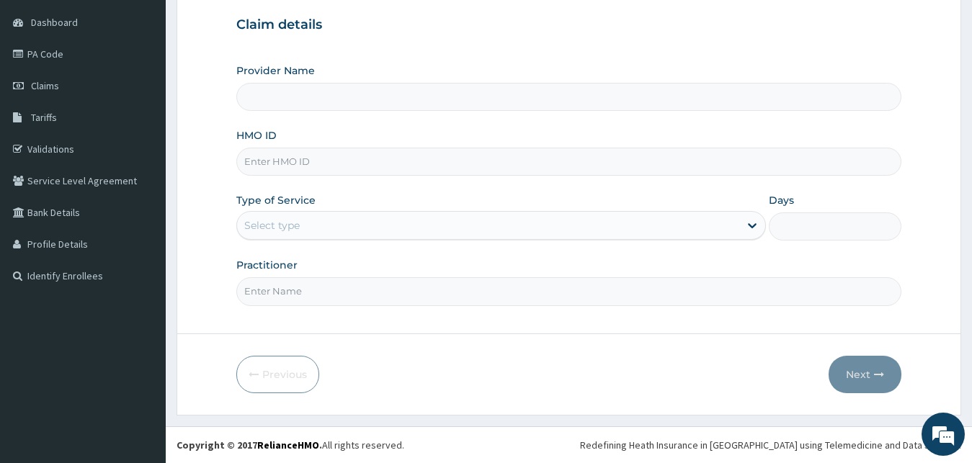
type input "D"
type input "[PERSON_NAME] CAELI SPECIALIST HOSPITAL AND MATERNITY"
type input "DR [PERSON_NAME]"
click at [332, 238] on div "Select type" at bounding box center [501, 225] width 530 height 29
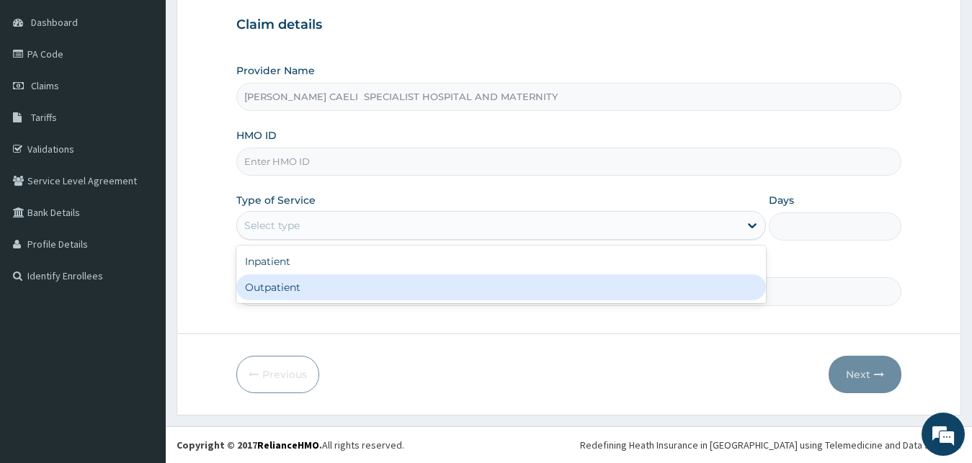
click at [307, 282] on div "Outpatient" at bounding box center [501, 288] width 530 height 26
type input "1"
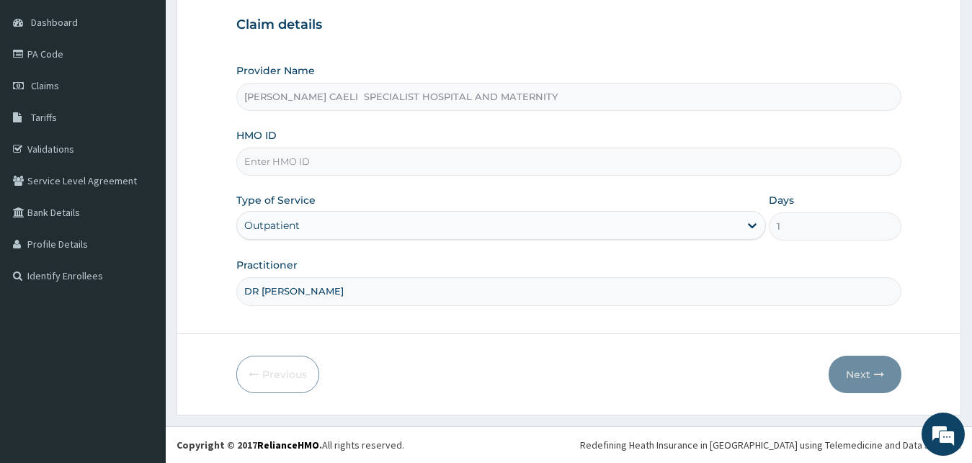
click at [318, 162] on input "HMO ID" at bounding box center [569, 162] width 666 height 28
type input "TPW/10042/A"
click at [847, 384] on button "Next" at bounding box center [865, 374] width 73 height 37
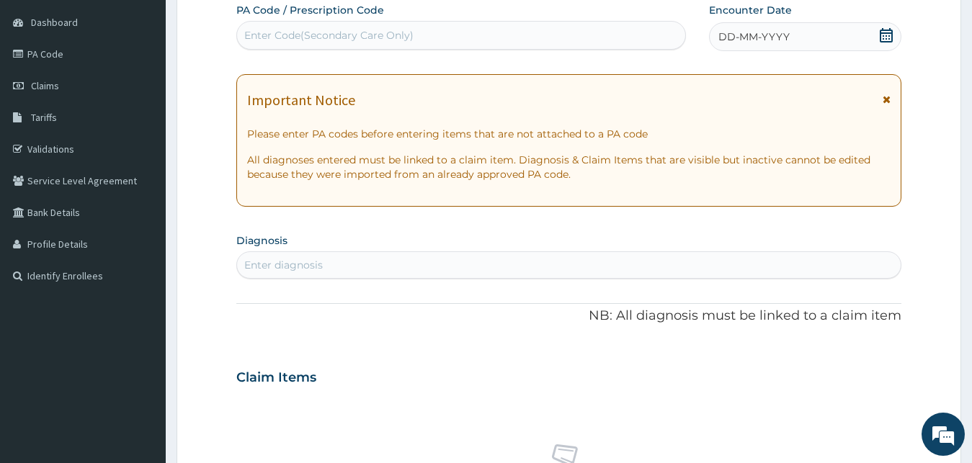
click at [408, 29] on div "Enter Code(Secondary Care Only)" at bounding box center [328, 35] width 169 height 14
type input "PA/D2C39D"
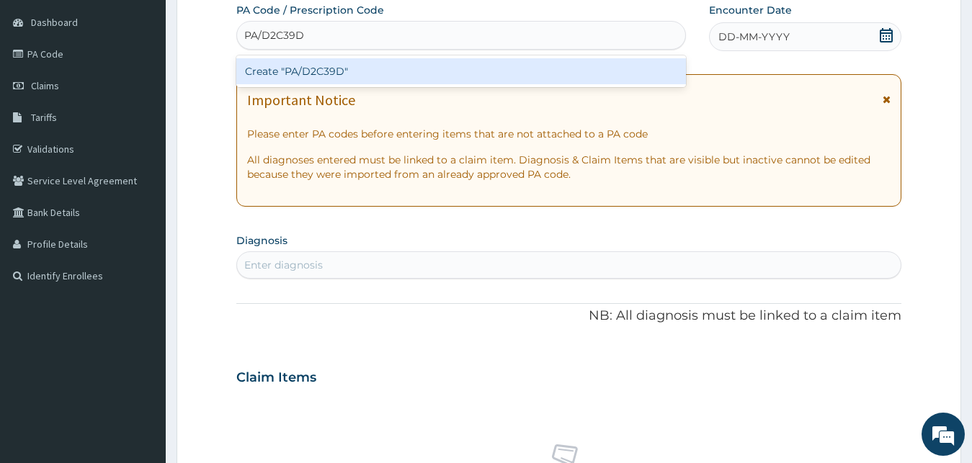
click at [391, 70] on div "Create "PA/D2C39D"" at bounding box center [461, 71] width 450 height 26
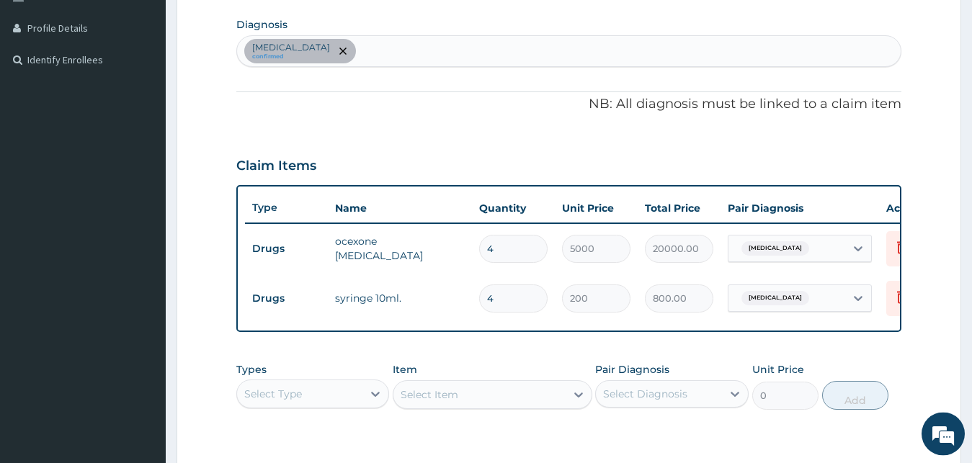
scroll to position [569, 0]
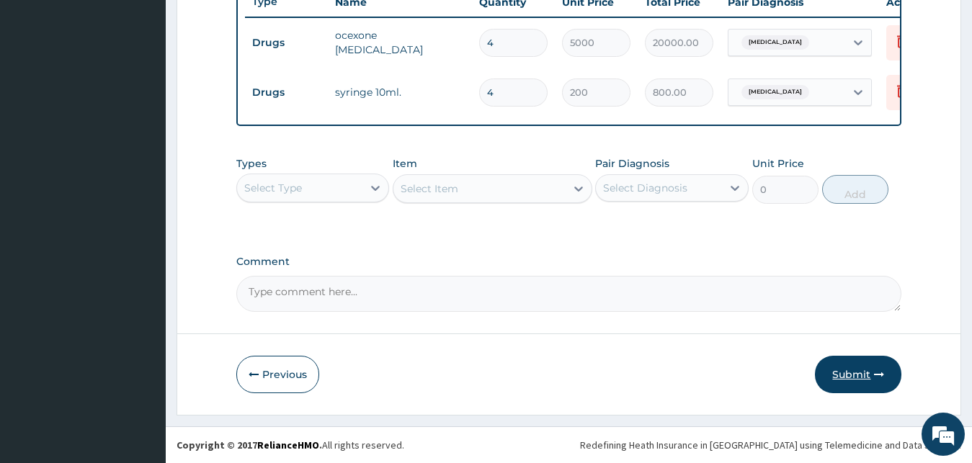
click at [851, 382] on button "Submit" at bounding box center [858, 374] width 86 height 37
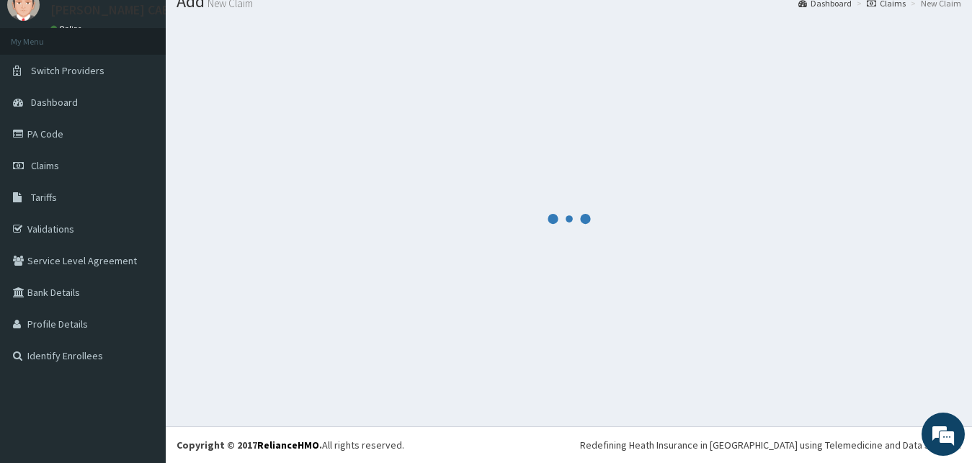
scroll to position [55, 0]
